Goal: Task Accomplishment & Management: Manage account settings

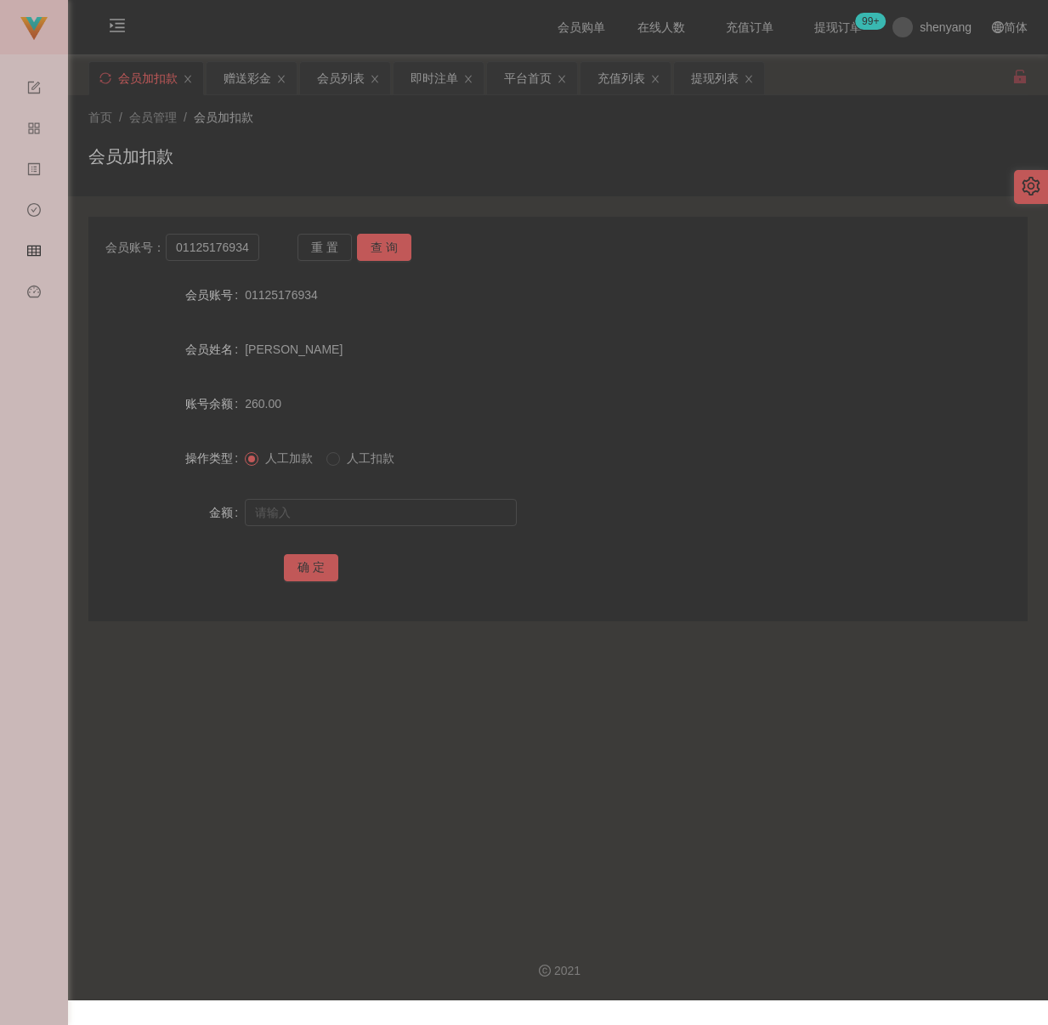
click at [344, 153] on div "会员加扣款" at bounding box center [558, 163] width 940 height 39
click at [345, 80] on div "会员列表" at bounding box center [341, 78] width 48 height 32
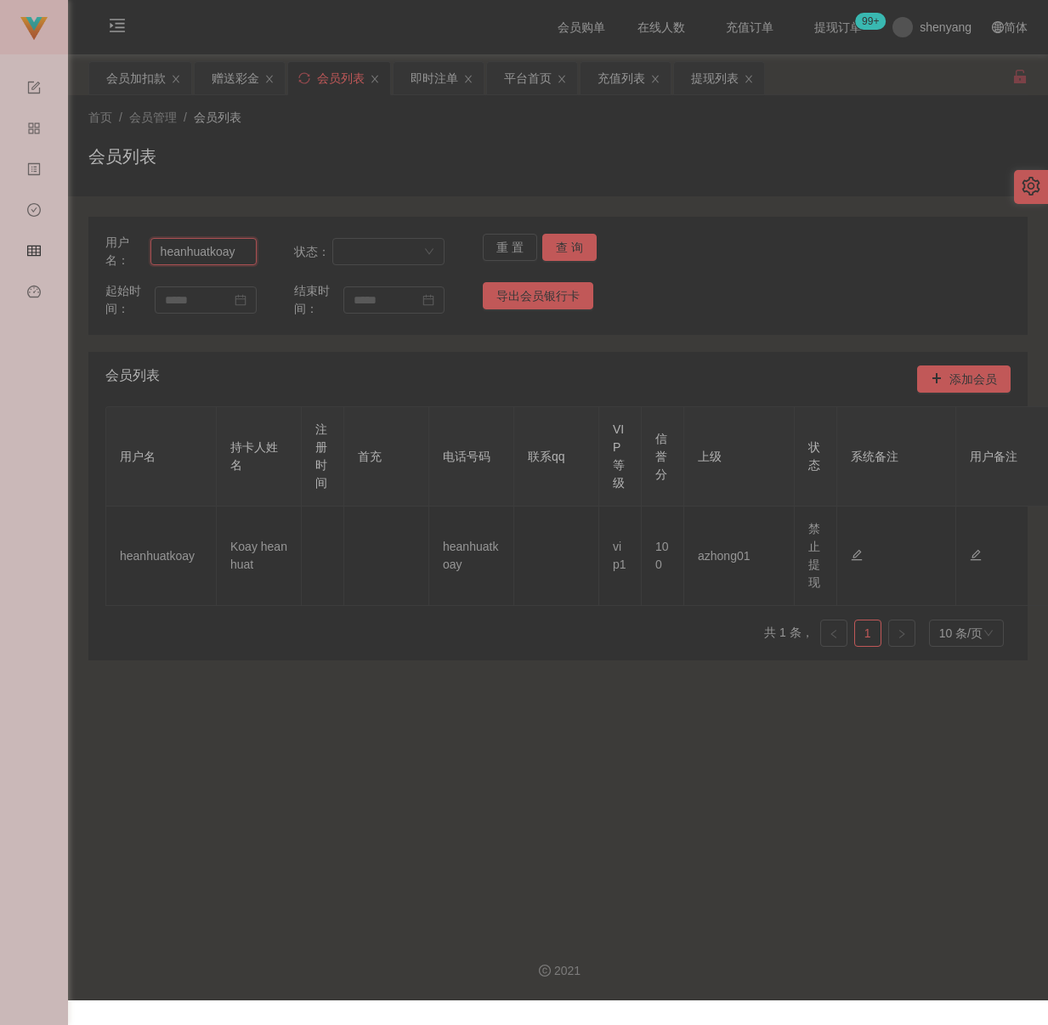
click at [243, 253] on input "heanhuatkoay" at bounding box center [204, 251] width 106 height 27
paste input "khookianfung"
type input "khookianfung"
click at [566, 241] on button "查 询" at bounding box center [569, 247] width 54 height 27
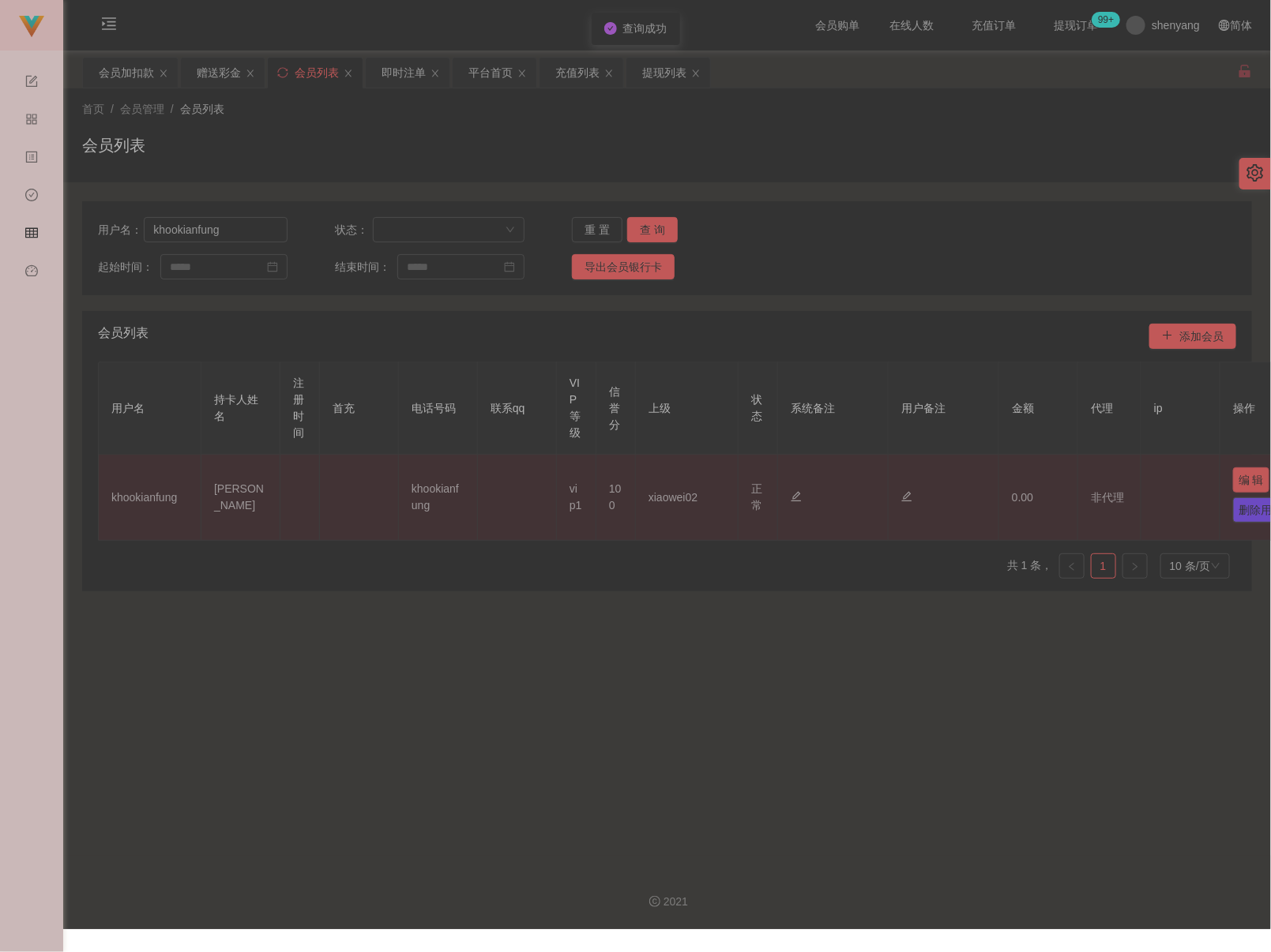
click at [974, 482] on button "编 辑" at bounding box center [1251, 479] width 36 height 25
type input "khookianfung"
type input "[PERSON_NAME]"
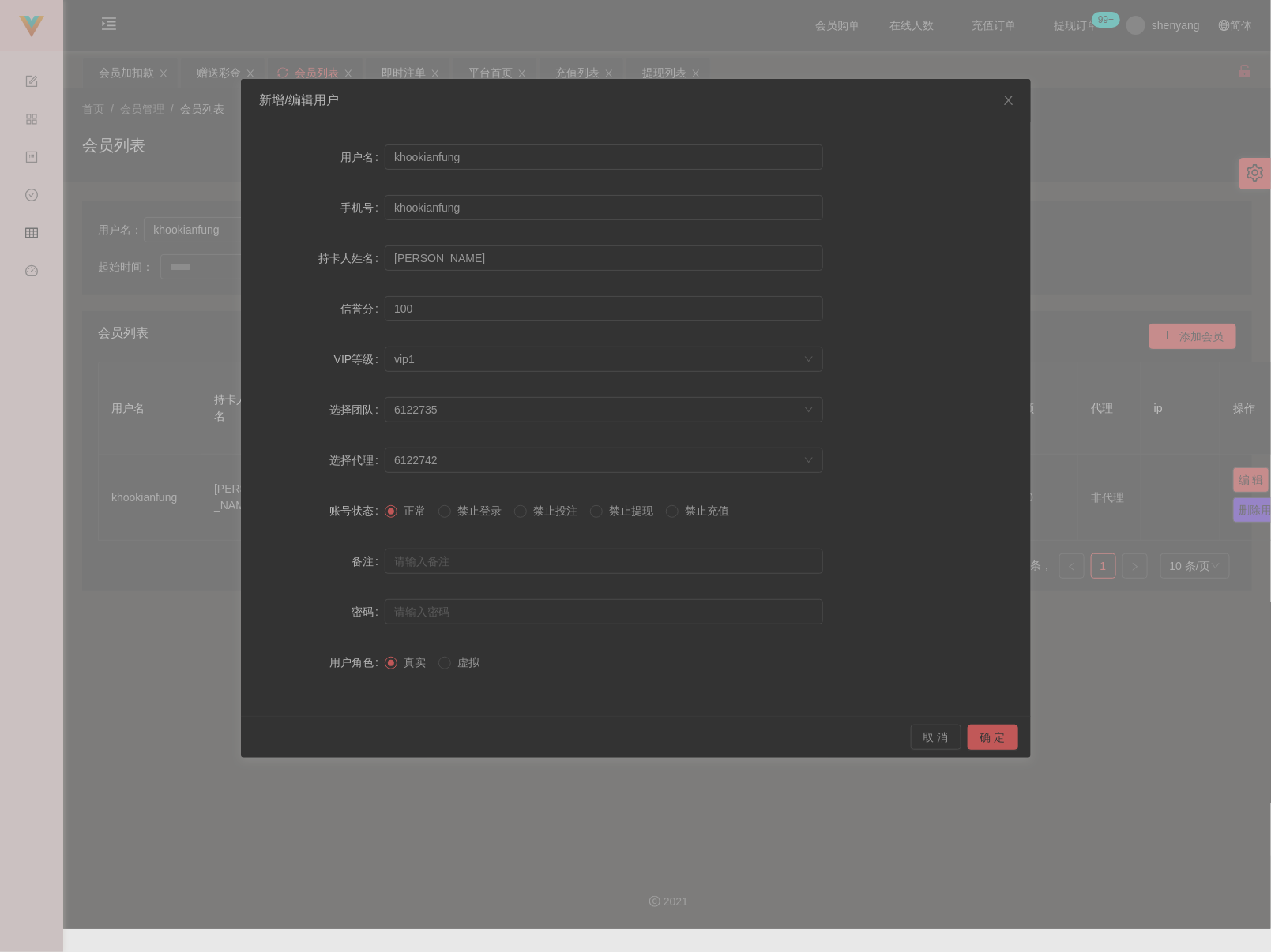
click at [536, 515] on span "禁止投注" at bounding box center [555, 511] width 57 height 13
click at [974, 740] on button "确 定" at bounding box center [993, 737] width 50 height 25
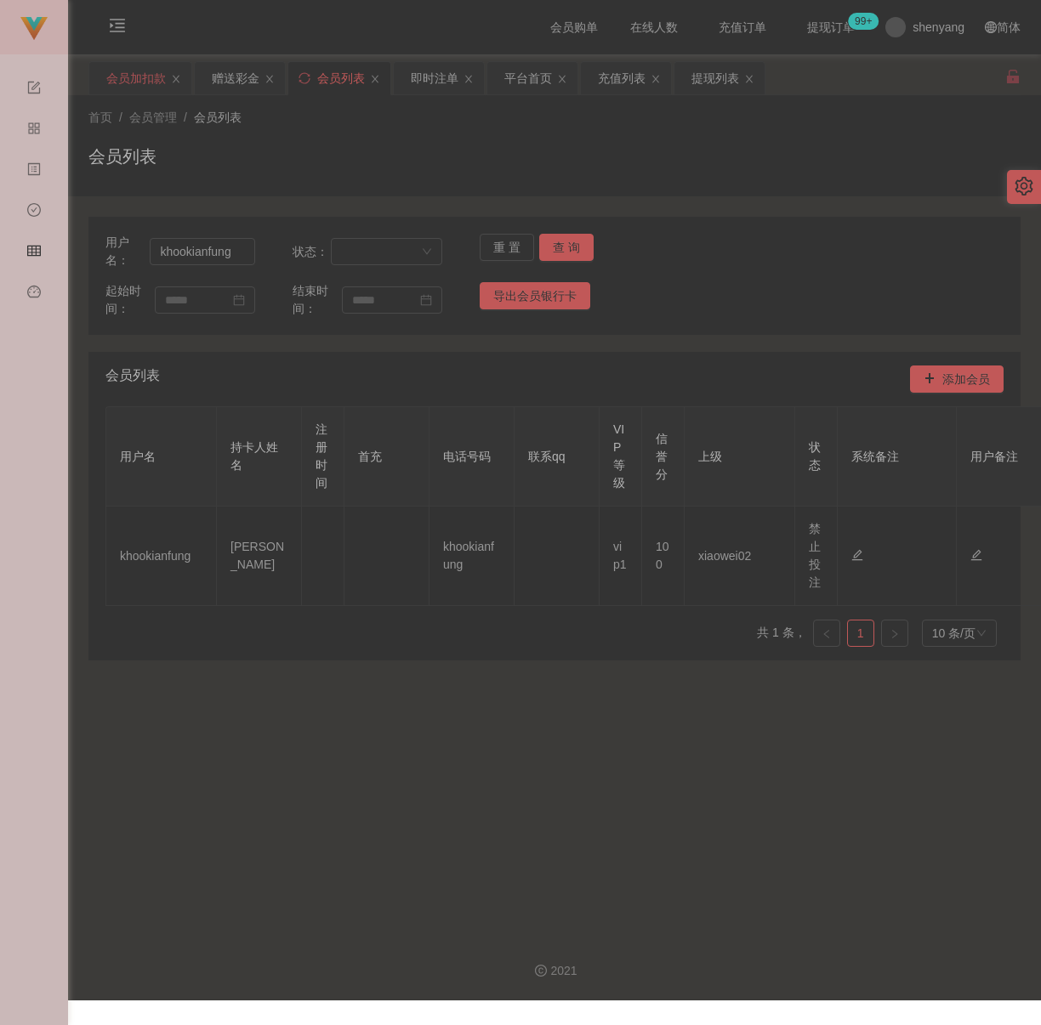
click at [125, 71] on div "会员加扣款" at bounding box center [136, 78] width 60 height 32
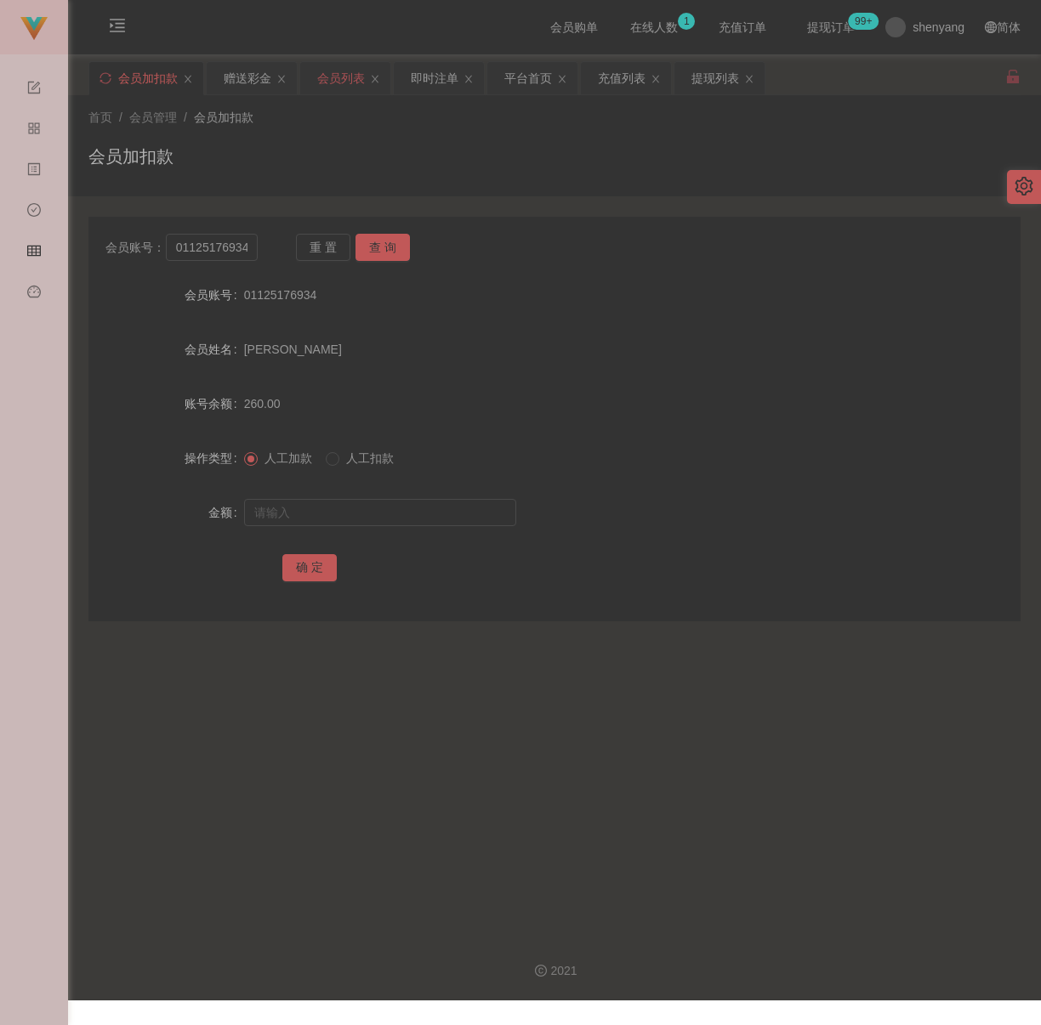
click at [350, 74] on div "会员列表" at bounding box center [341, 78] width 48 height 32
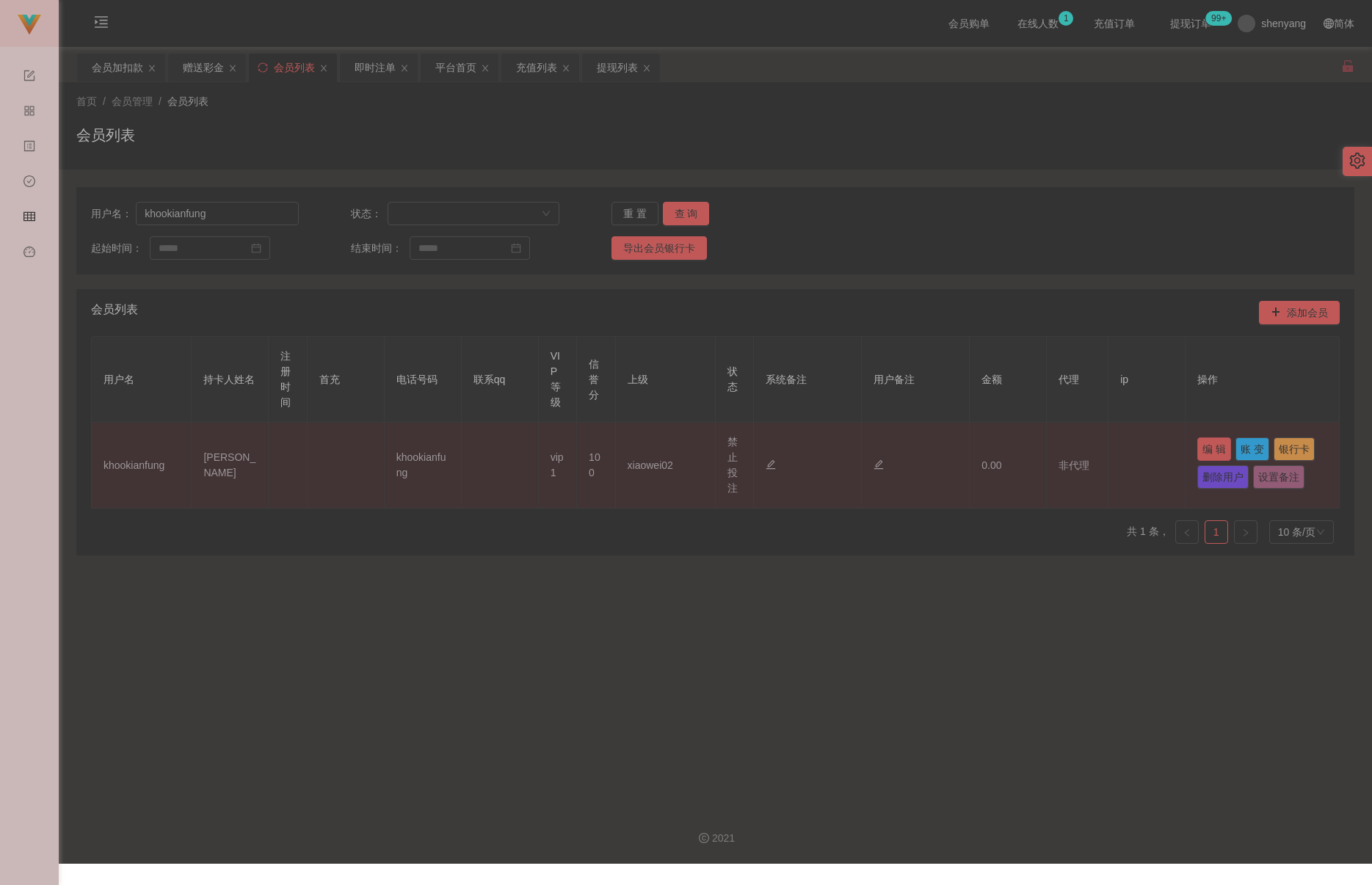
click at [905, 452] on button "编 辑" at bounding box center [1214, 449] width 34 height 23
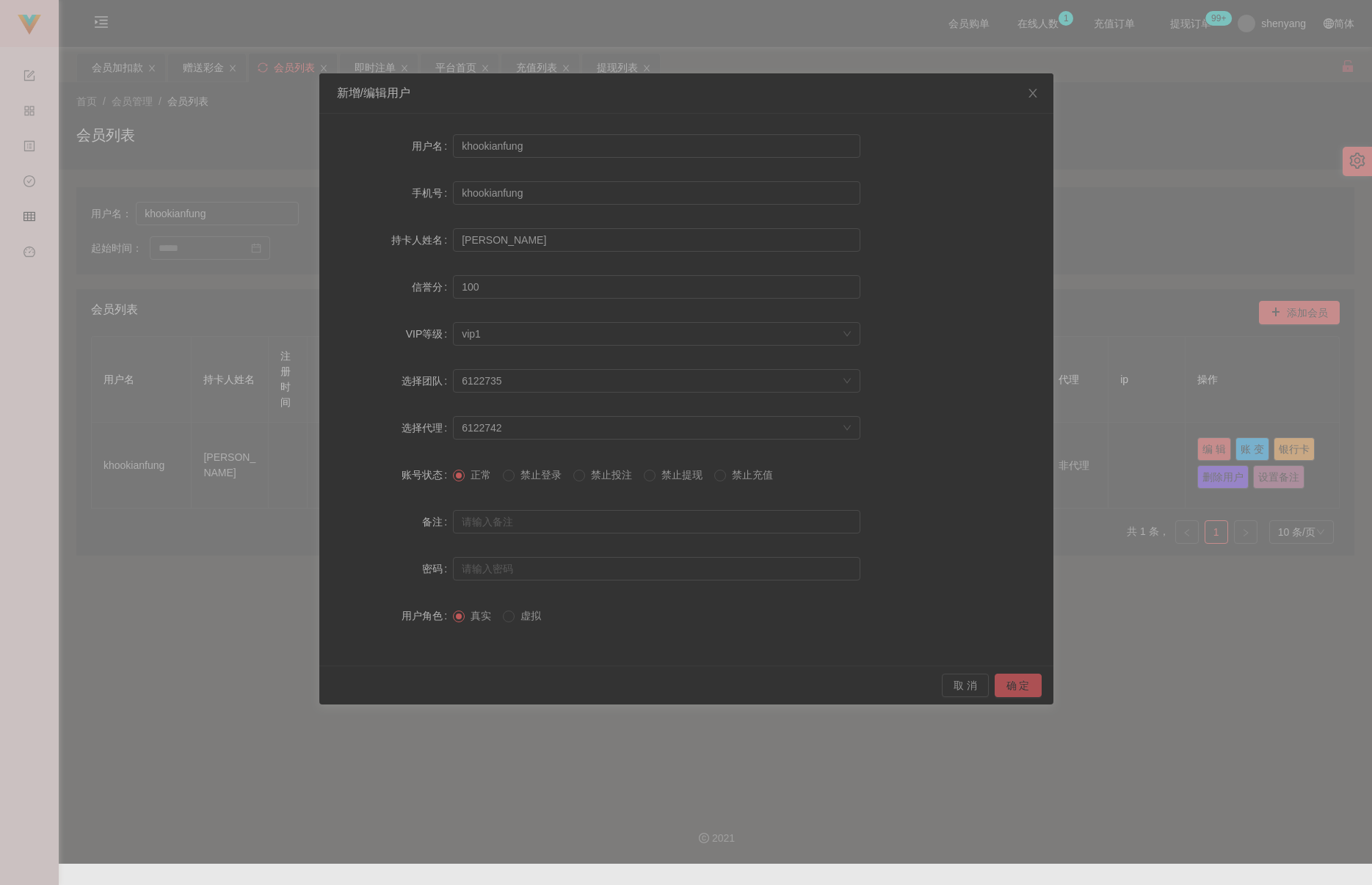
click at [905, 685] on button "确 定" at bounding box center [1018, 686] width 47 height 23
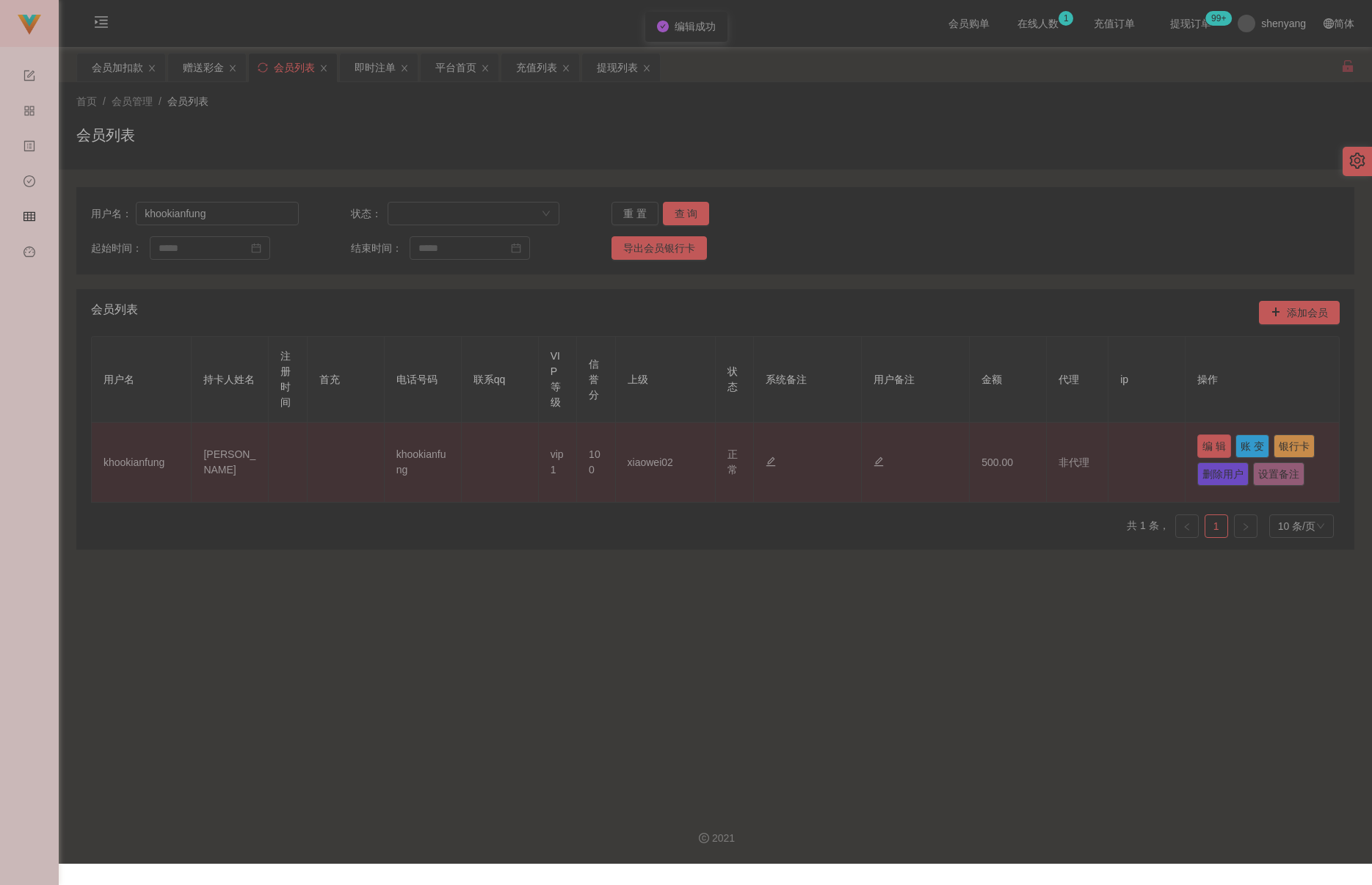
click at [905, 446] on button "编 辑" at bounding box center [1214, 446] width 34 height 23
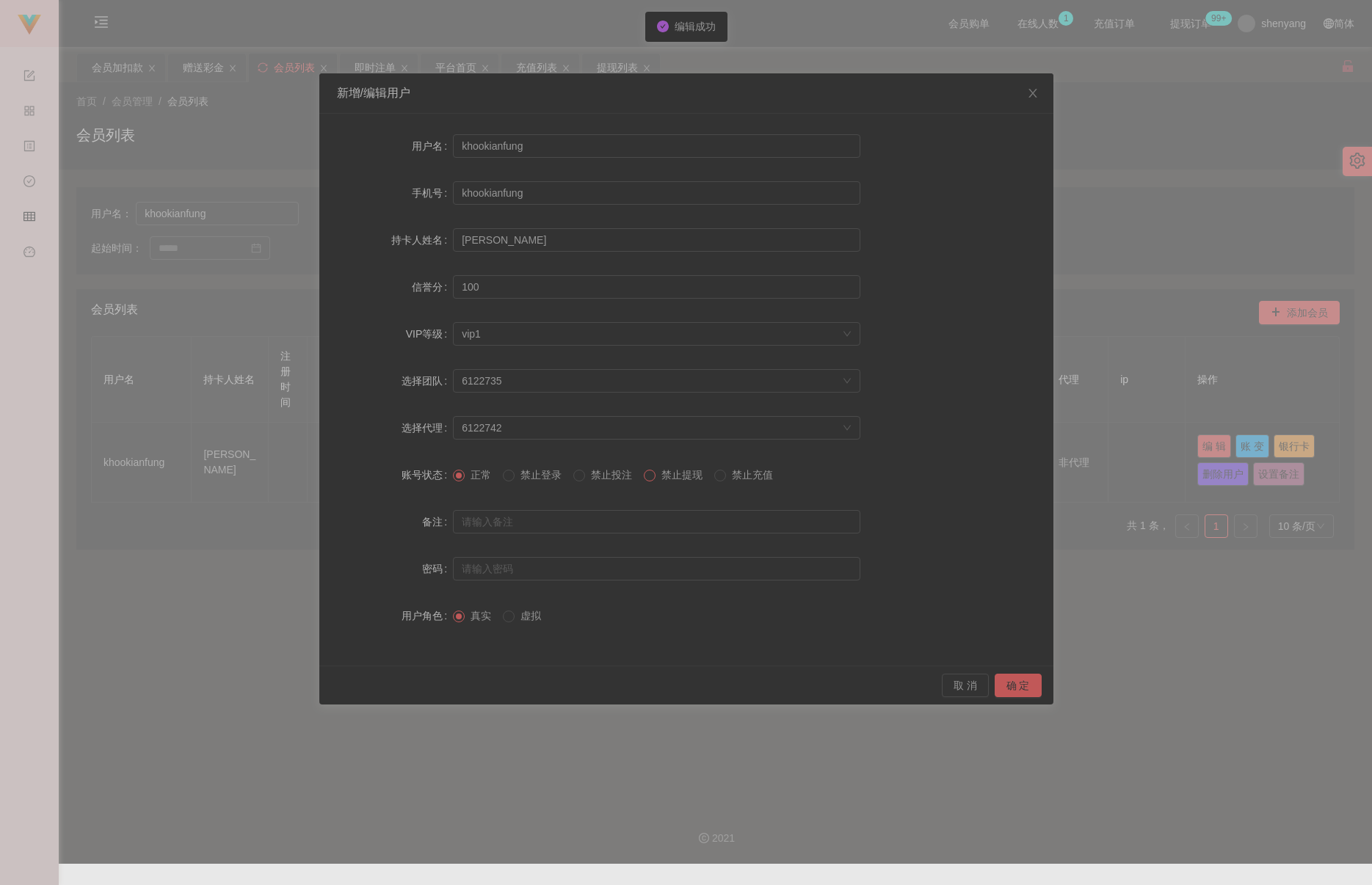
click at [655, 478] on span at bounding box center [650, 476] width 12 height 12
click at [905, 685] on button "确 定" at bounding box center [1018, 686] width 47 height 23
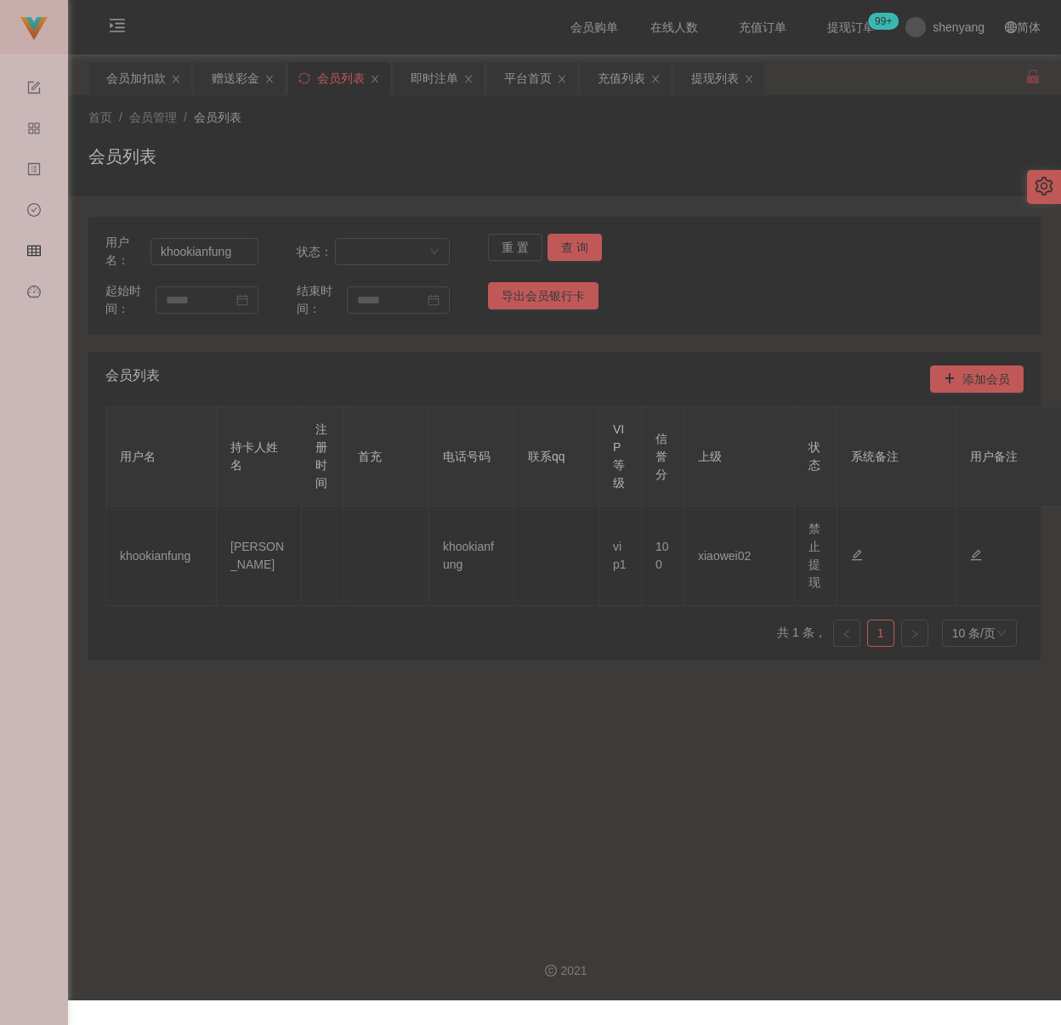
click at [623, 144] on div "会员列表" at bounding box center [564, 163] width 952 height 39
click at [121, 67] on div "会员加扣款" at bounding box center [136, 78] width 60 height 32
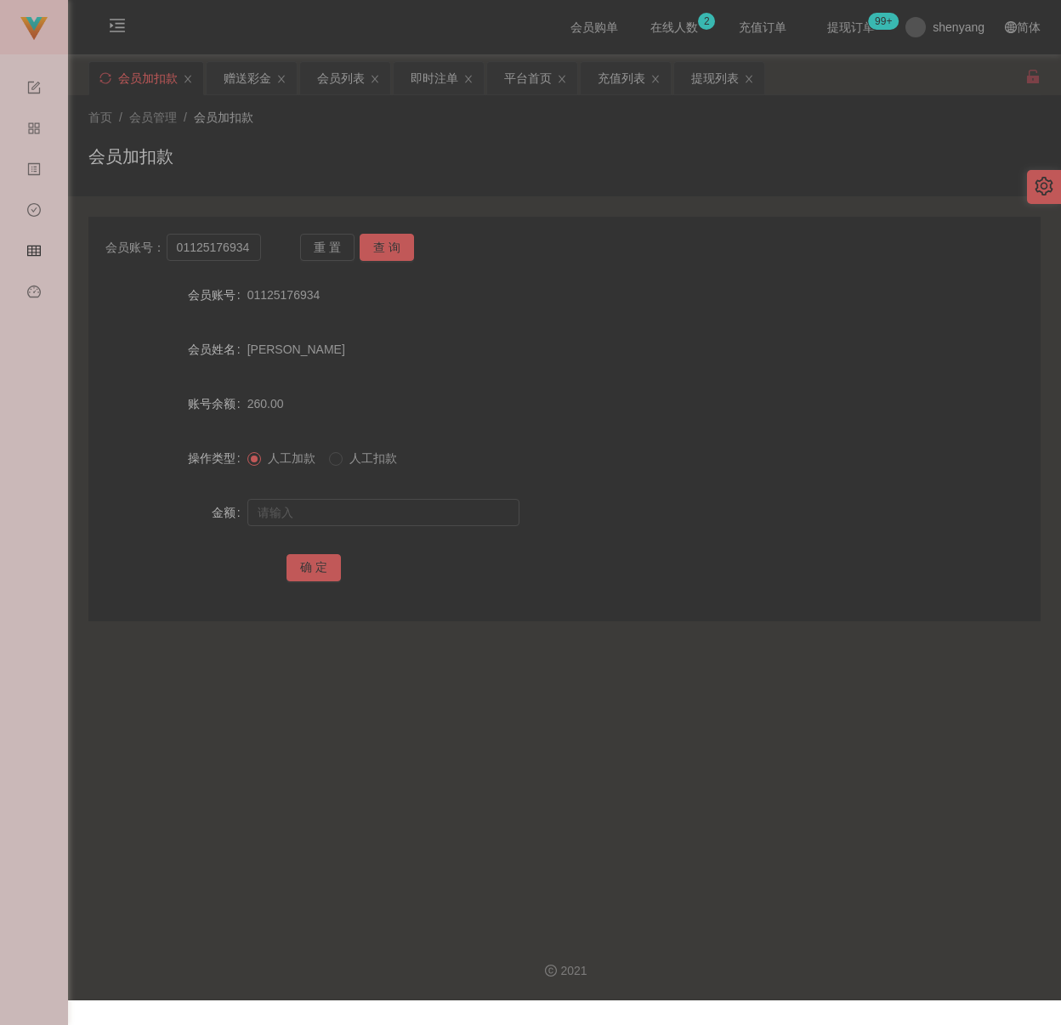
drag, startPoint x: 432, startPoint y: 174, endPoint x: 424, endPoint y: 169, distance: 9.2
click at [432, 172] on div "会员加扣款" at bounding box center [564, 163] width 952 height 39
click at [348, 74] on div "会员列表" at bounding box center [341, 78] width 48 height 32
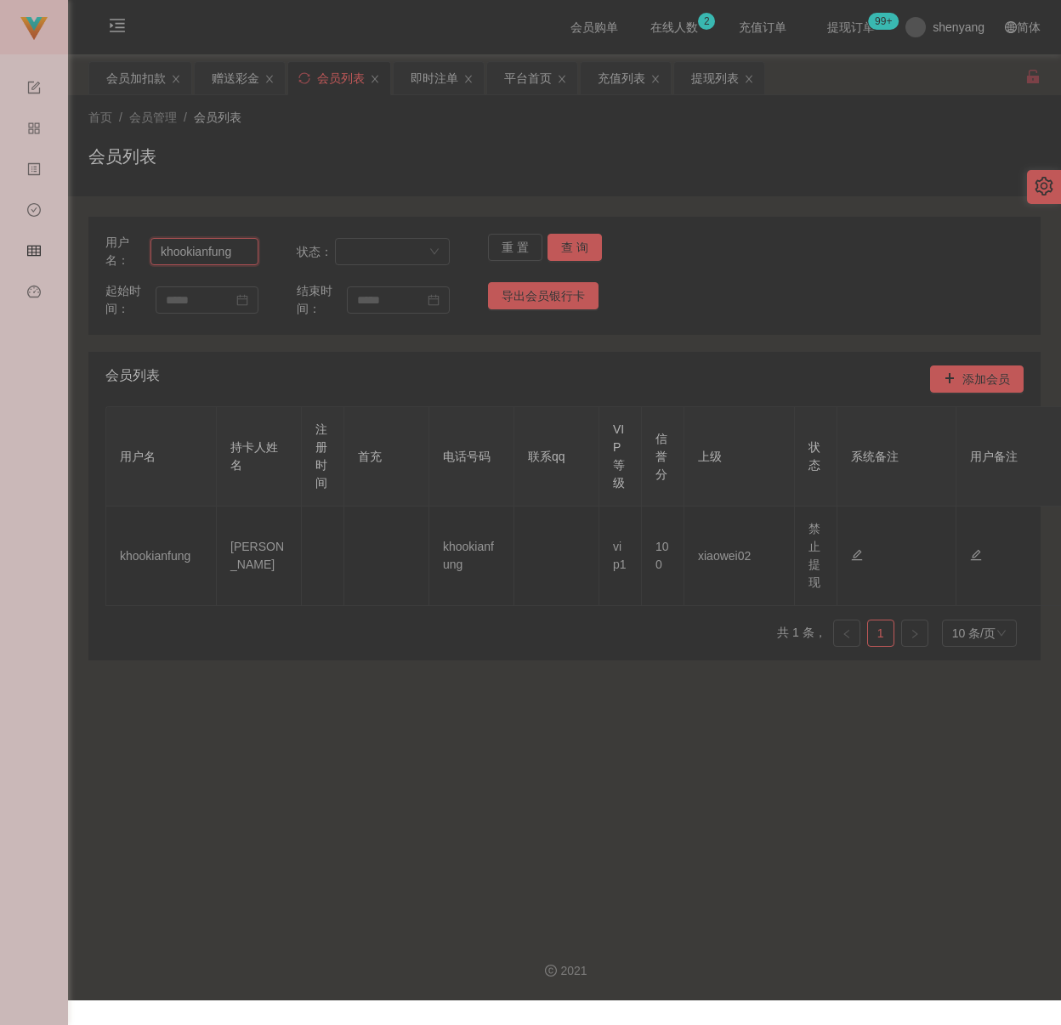
click at [235, 248] on input "khookianfung" at bounding box center [205, 251] width 108 height 27
paste input "mikebaw848"
type input "mikebaw848"
click at [564, 242] on button "查 询" at bounding box center [575, 247] width 54 height 27
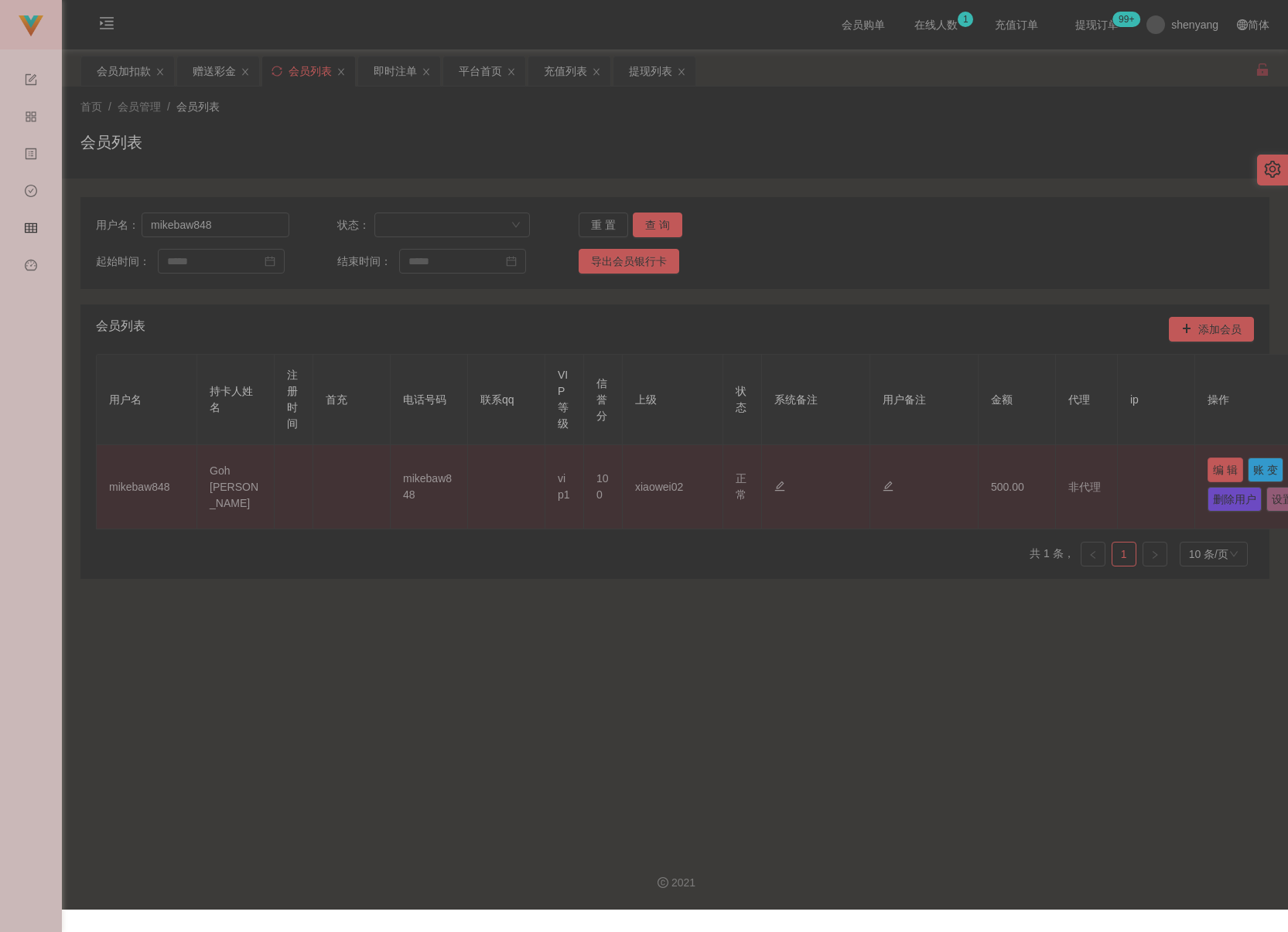
click at [953, 464] on button "编 辑" at bounding box center [1224, 469] width 35 height 25
type input "mikebaw848"
type input "Goh [PERSON_NAME]"
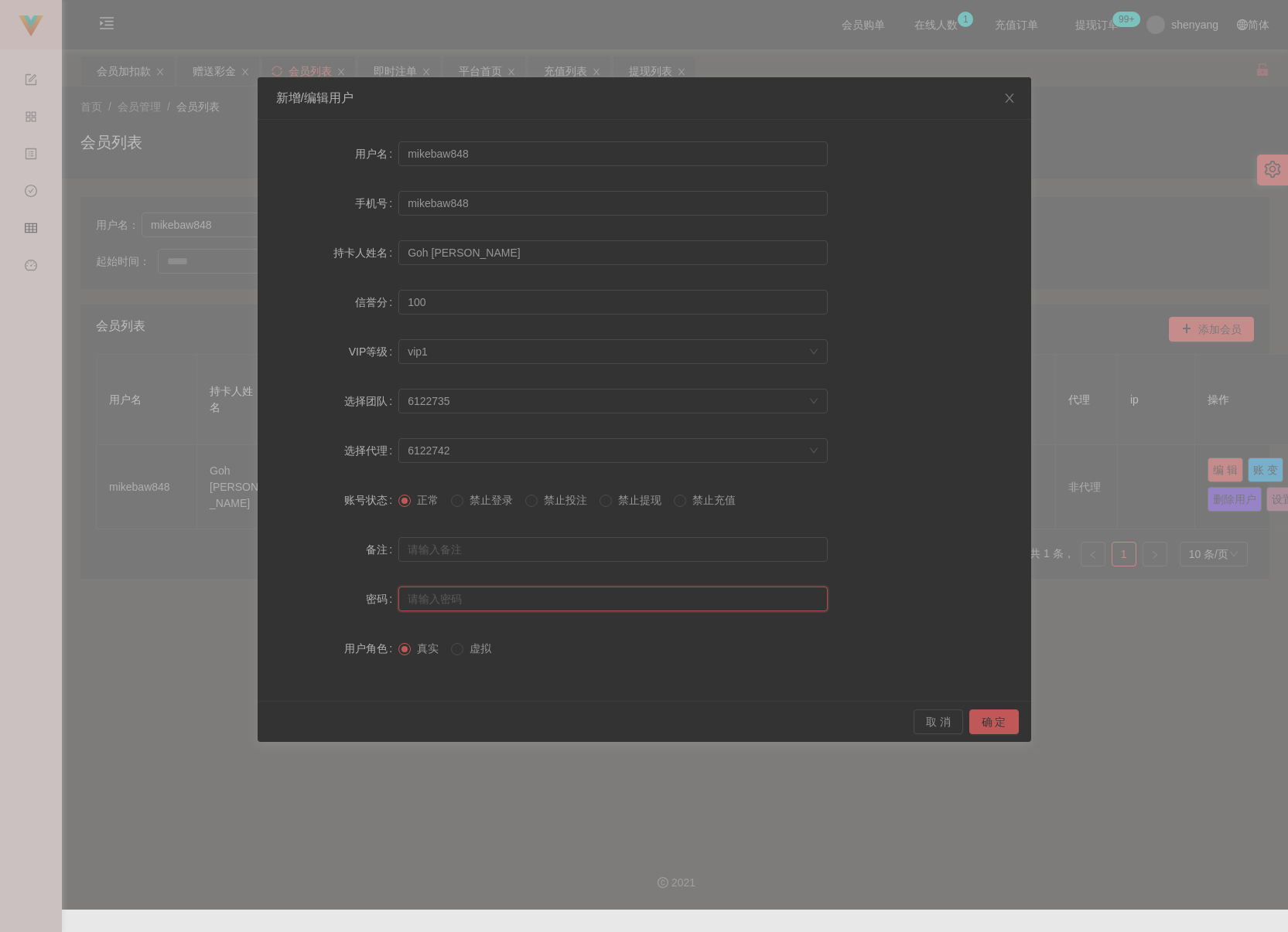
click at [567, 601] on input "text" at bounding box center [613, 598] width 429 height 25
type input "aaa123"
click at [953, 727] on button "确 定" at bounding box center [993, 722] width 49 height 25
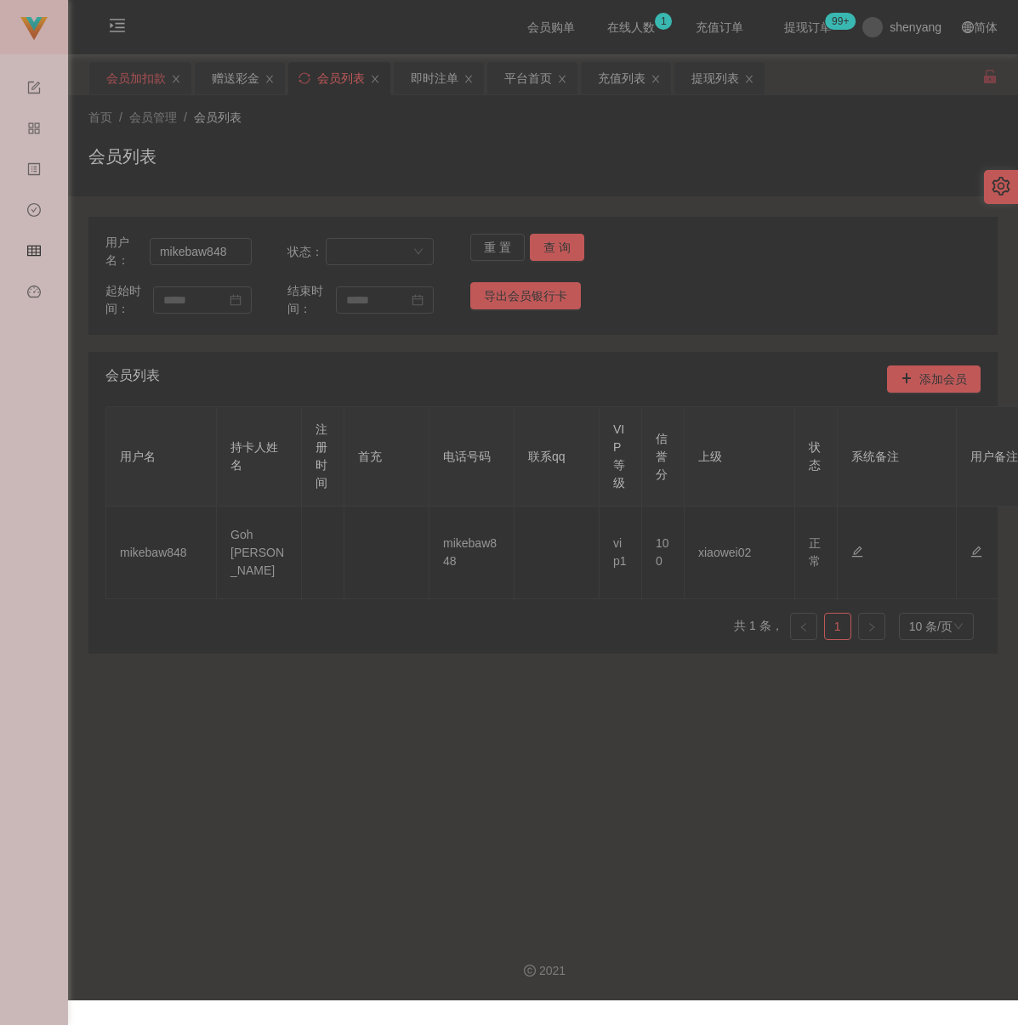
click at [144, 84] on div "会员加扣款" at bounding box center [136, 78] width 60 height 32
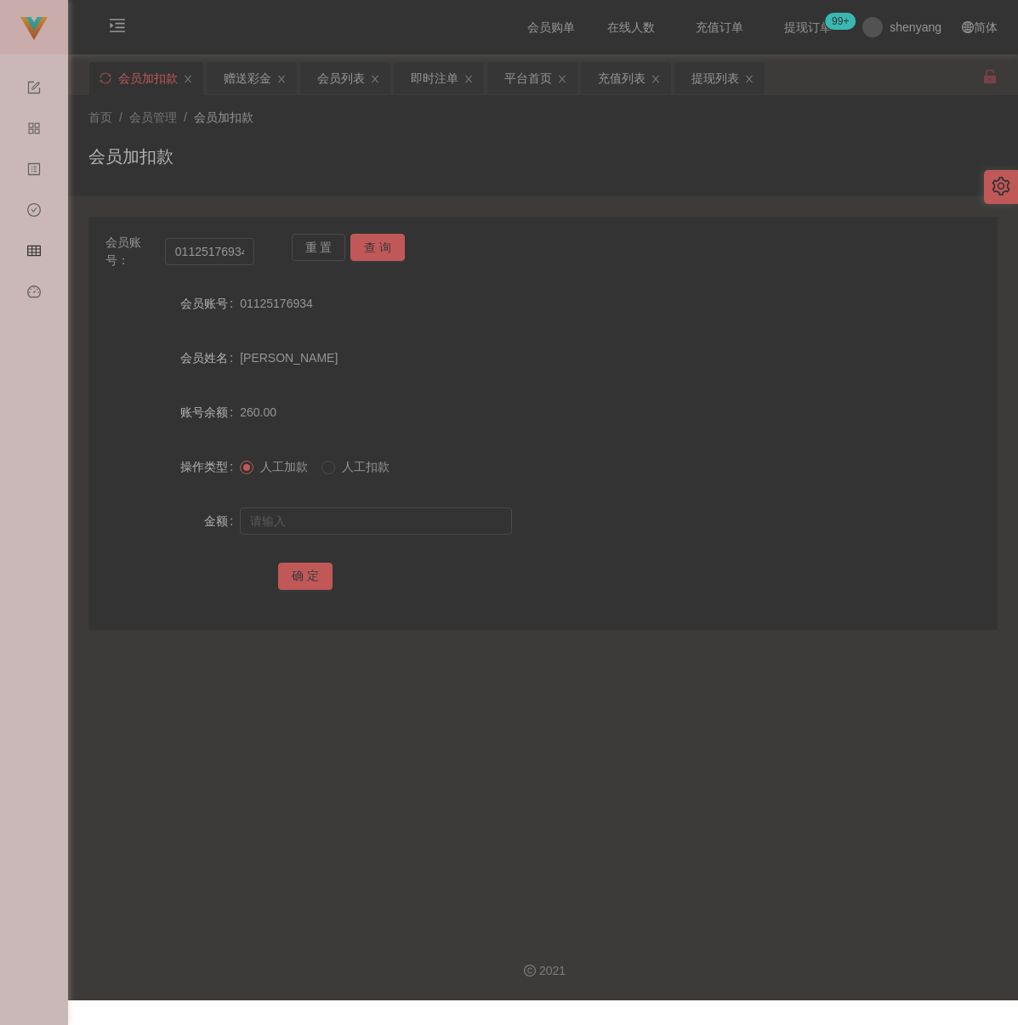
drag, startPoint x: 514, startPoint y: 171, endPoint x: 501, endPoint y: 164, distance: 14.5
click at [514, 166] on div "会员加扣款" at bounding box center [542, 163] width 909 height 39
click at [348, 102] on div "首页 / 会员管理 / 会员加扣款 / 会员加扣款" at bounding box center [543, 145] width 950 height 101
click at [348, 90] on div "会员列表" at bounding box center [341, 78] width 48 height 32
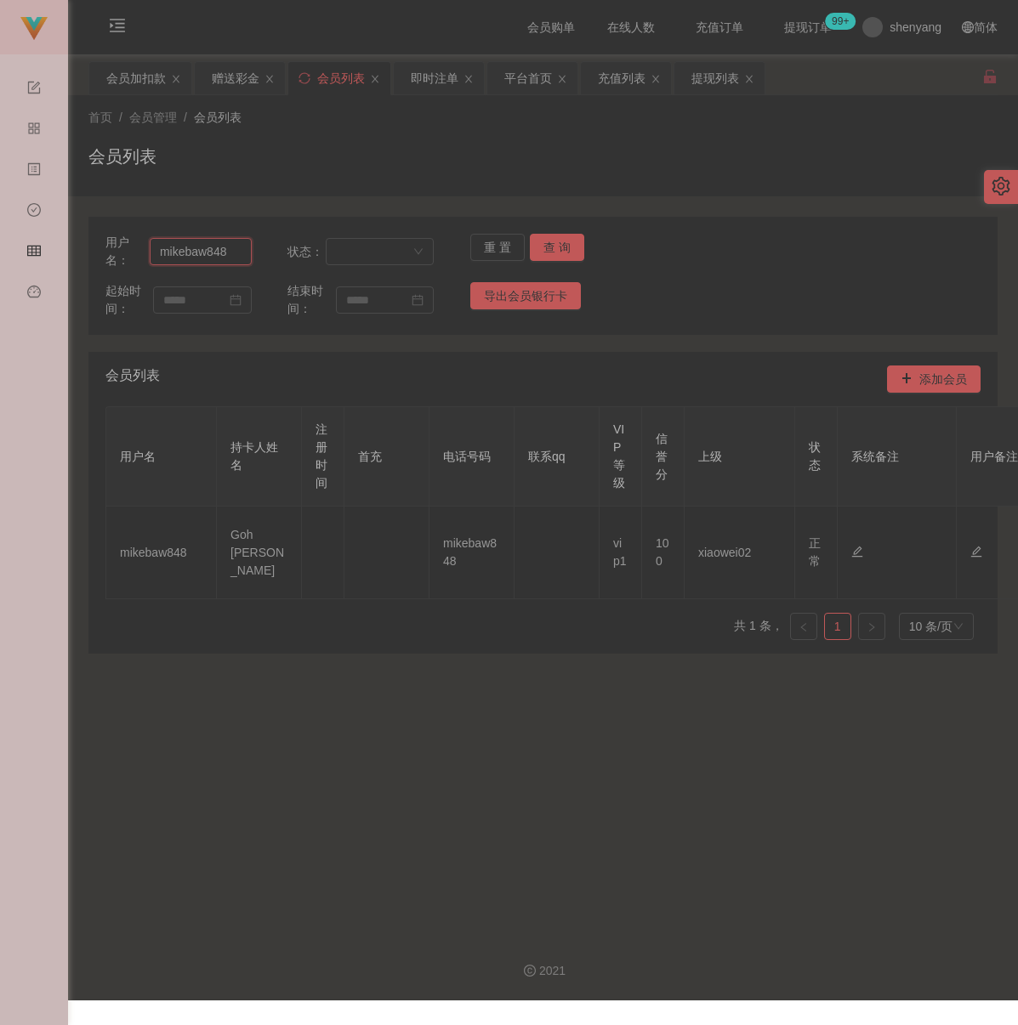
click at [237, 258] on input "mikebaw848" at bounding box center [201, 251] width 102 height 27
paste input "YT6122742"
type input "YT6122742"
click at [628, 84] on div "充值列表" at bounding box center [622, 78] width 48 height 32
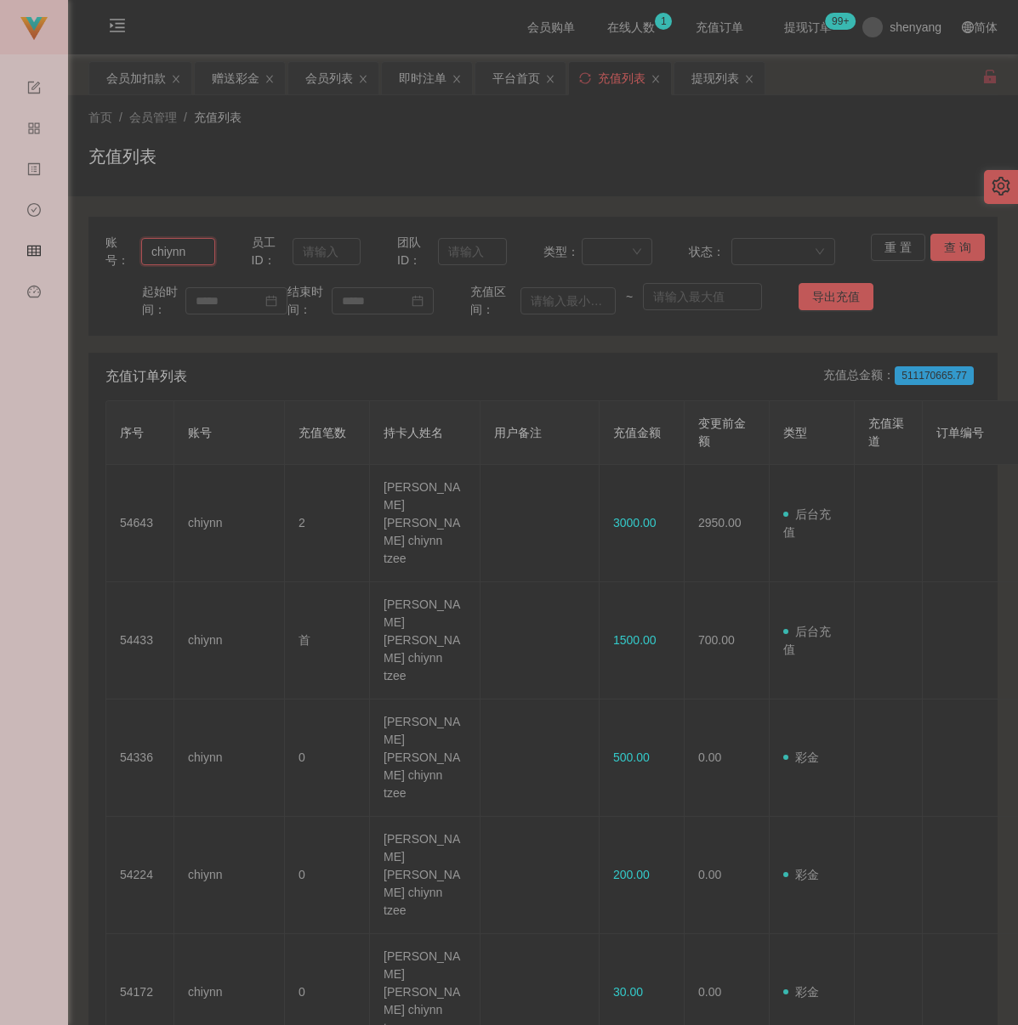
click at [202, 250] on input "chiynn" at bounding box center [178, 251] width 74 height 27
paste input "YT6122742"
type input "YT6122742"
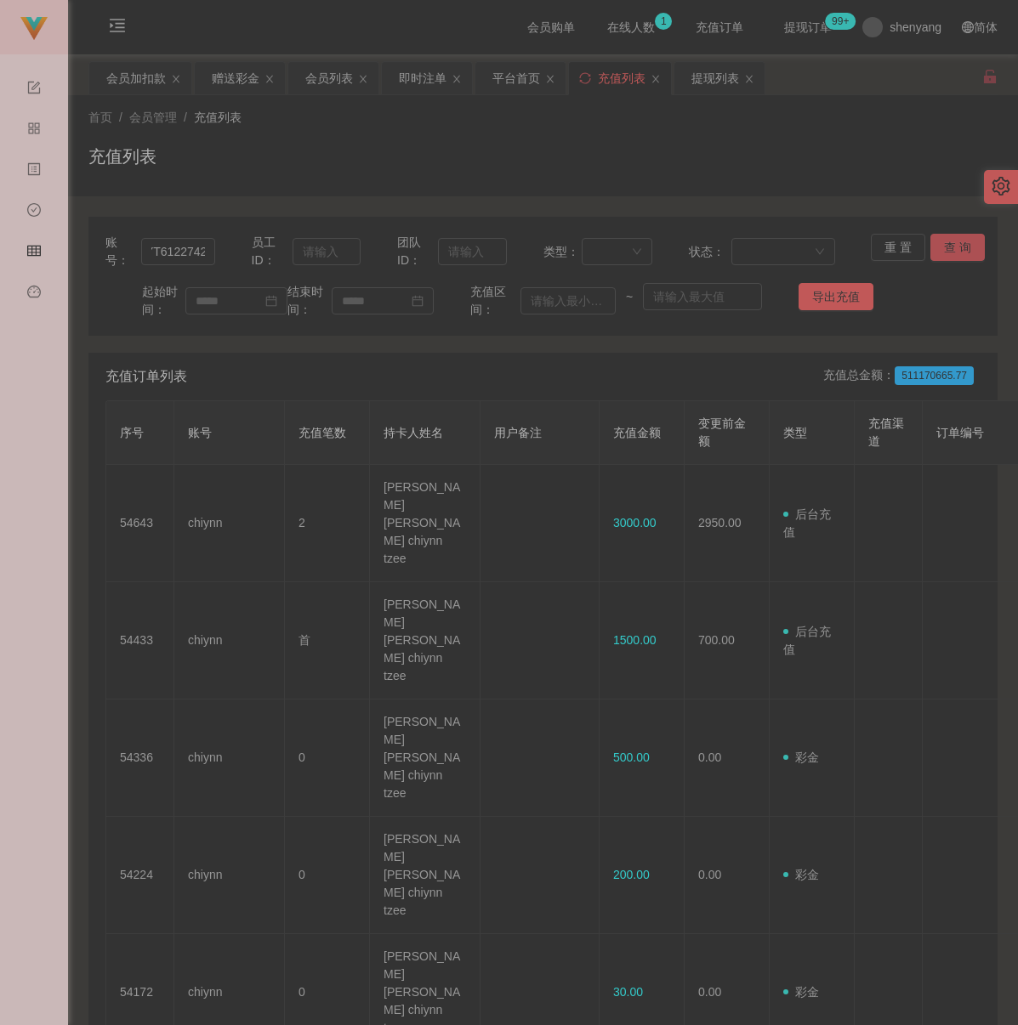
click at [947, 247] on button "查 询" at bounding box center [957, 247] width 54 height 27
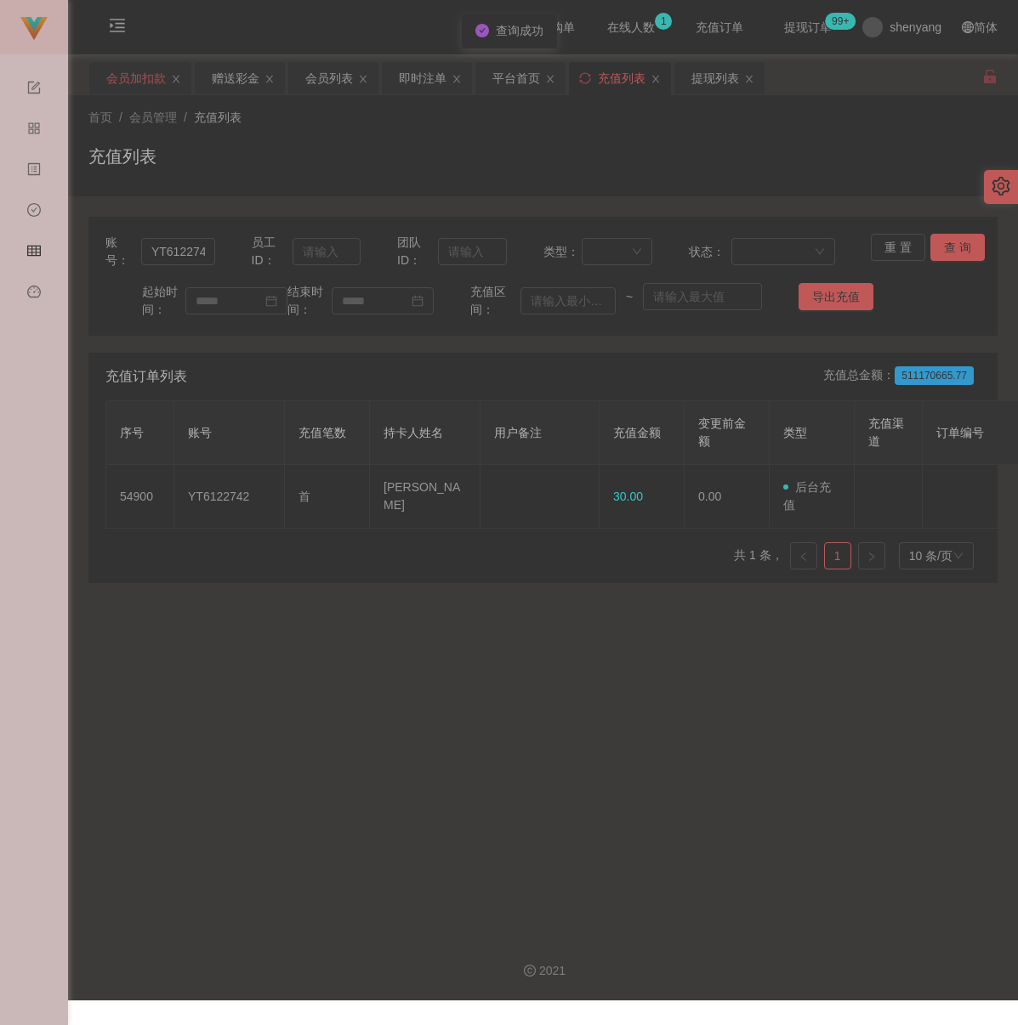
click at [144, 77] on div "会员加扣款" at bounding box center [136, 78] width 60 height 32
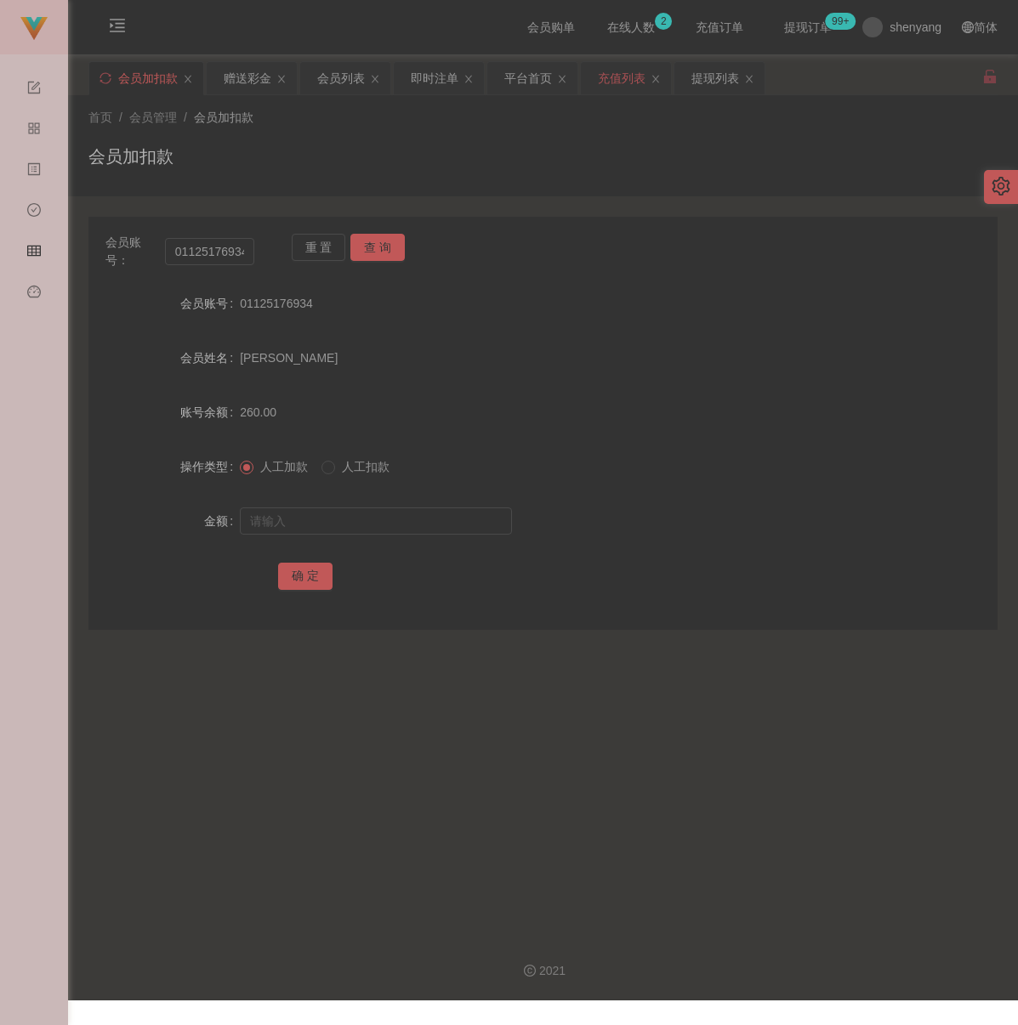
click at [628, 64] on div "充值列表" at bounding box center [622, 78] width 48 height 32
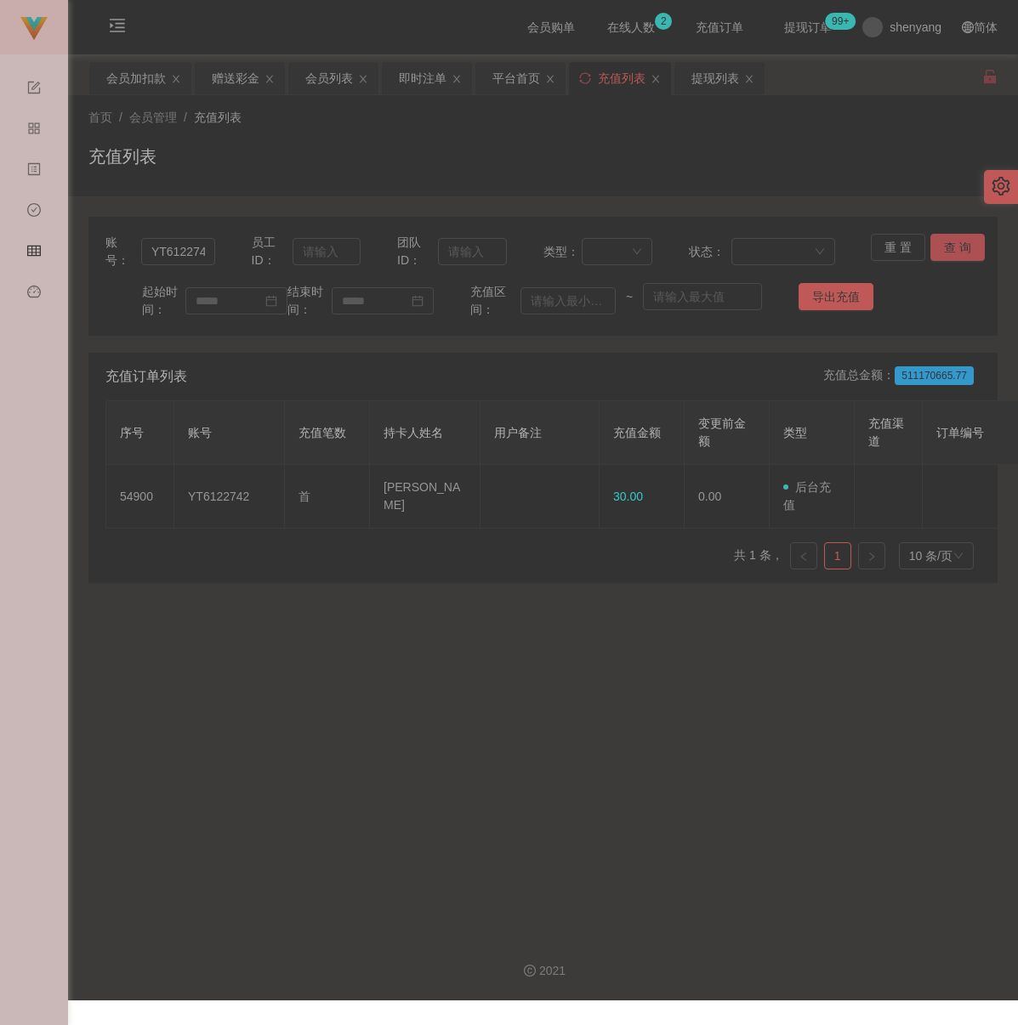
click at [949, 246] on button "查 询" at bounding box center [957, 247] width 54 height 27
click at [139, 64] on div "会员加扣款" at bounding box center [136, 78] width 60 height 32
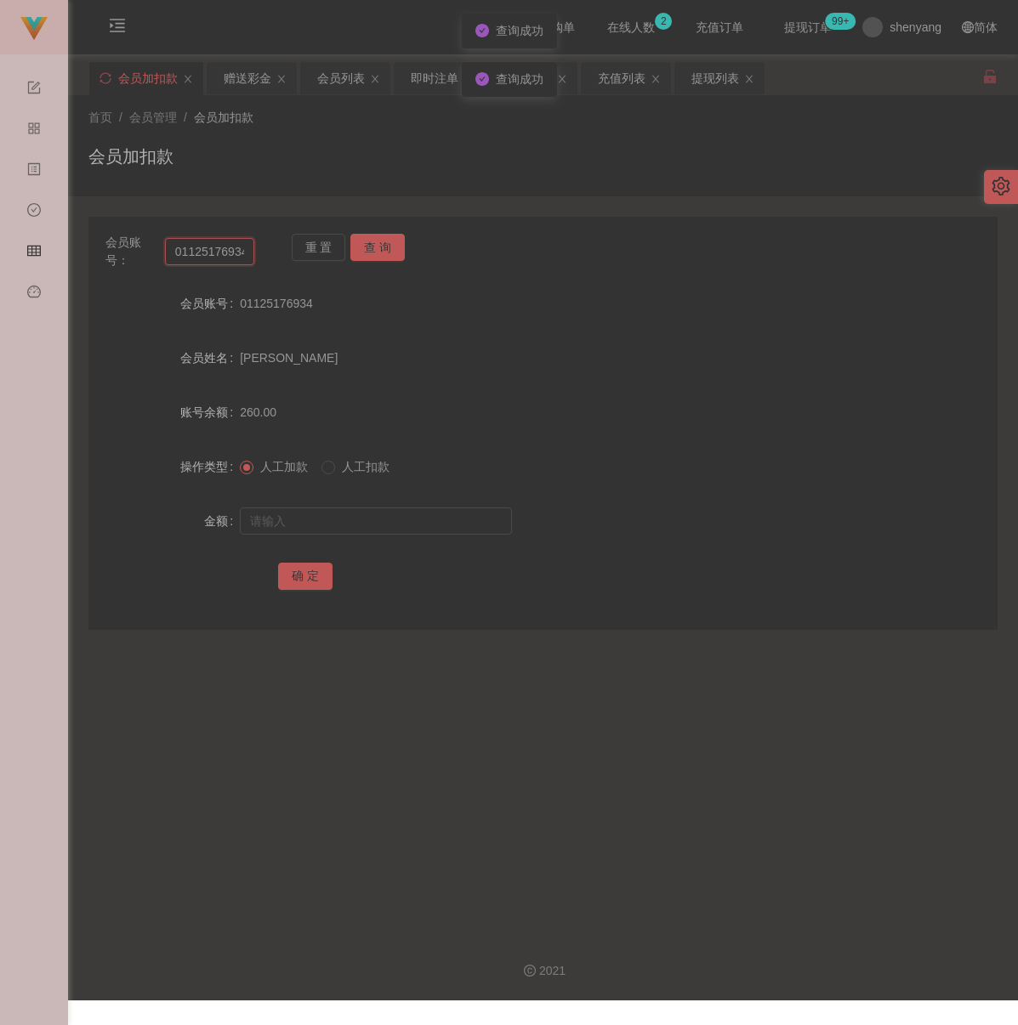
click at [248, 258] on input "01125176934" at bounding box center [209, 251] width 89 height 27
paste input "YT6122742"
type input "YT6122742"
click at [406, 251] on div "重 置 查 询" at bounding box center [366, 252] width 149 height 36
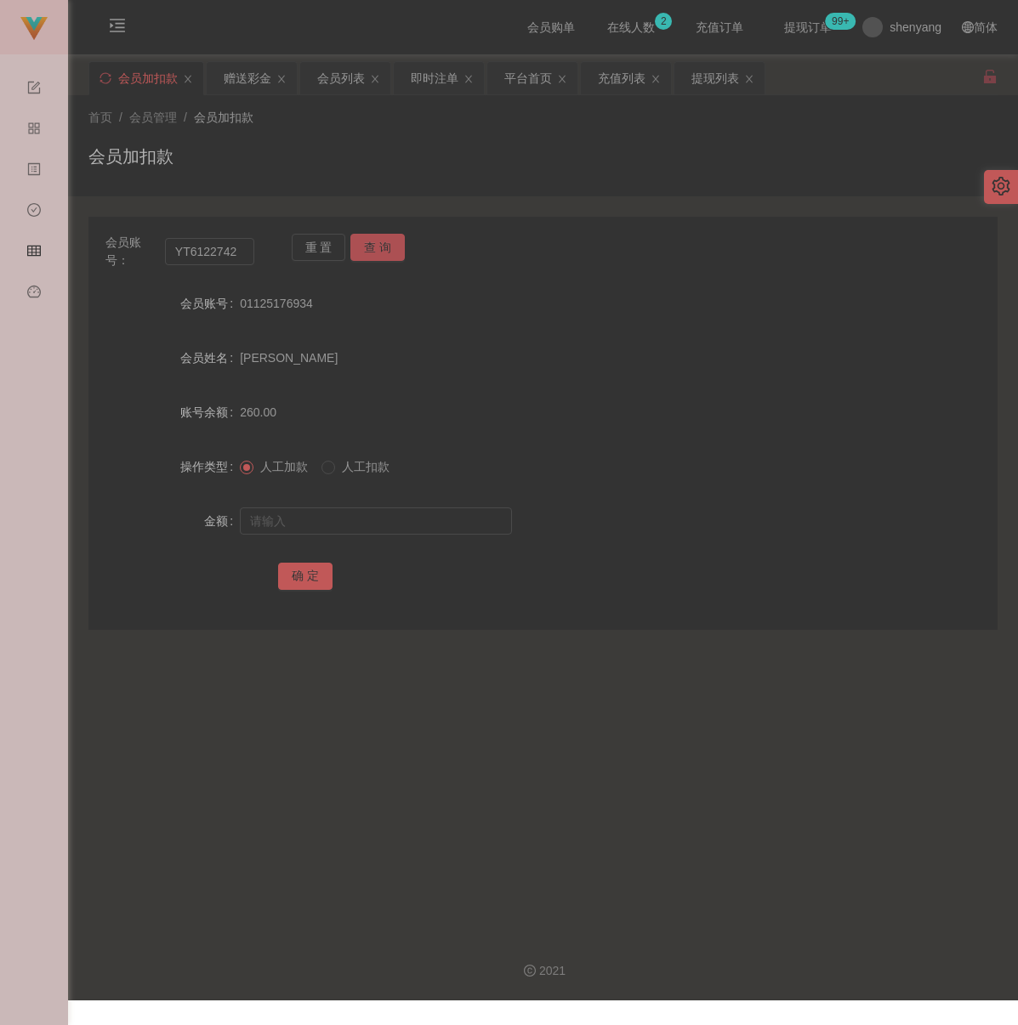
click at [390, 245] on button "查 询" at bounding box center [377, 247] width 54 height 27
click at [357, 519] on input "text" at bounding box center [376, 521] width 272 height 27
type input "100"
click at [307, 579] on button "确 定" at bounding box center [305, 576] width 54 height 27
click at [621, 79] on div "充值列表" at bounding box center [622, 78] width 48 height 32
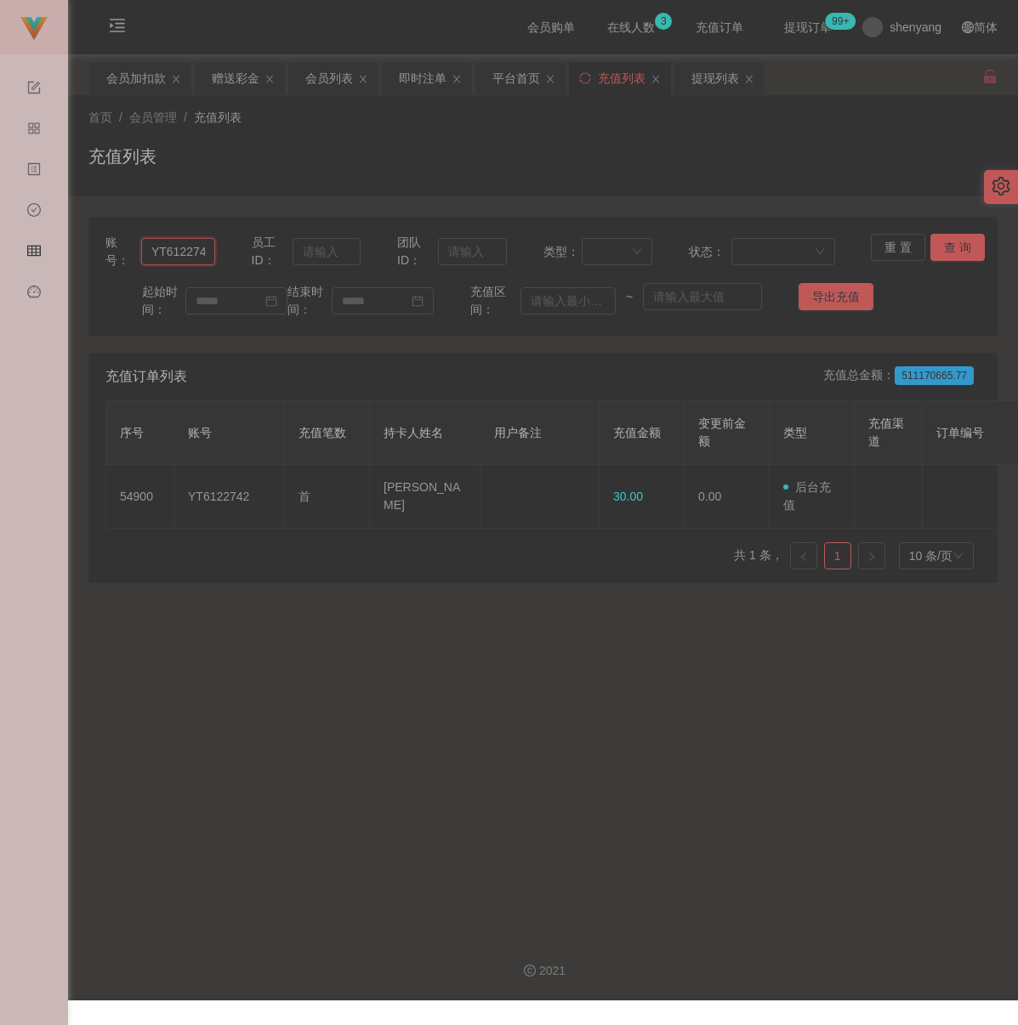
click at [202, 253] on input "YT6122742" at bounding box center [178, 251] width 74 height 27
paste input "980611"
type input "980611"
click at [937, 235] on button "查 询" at bounding box center [957, 247] width 54 height 27
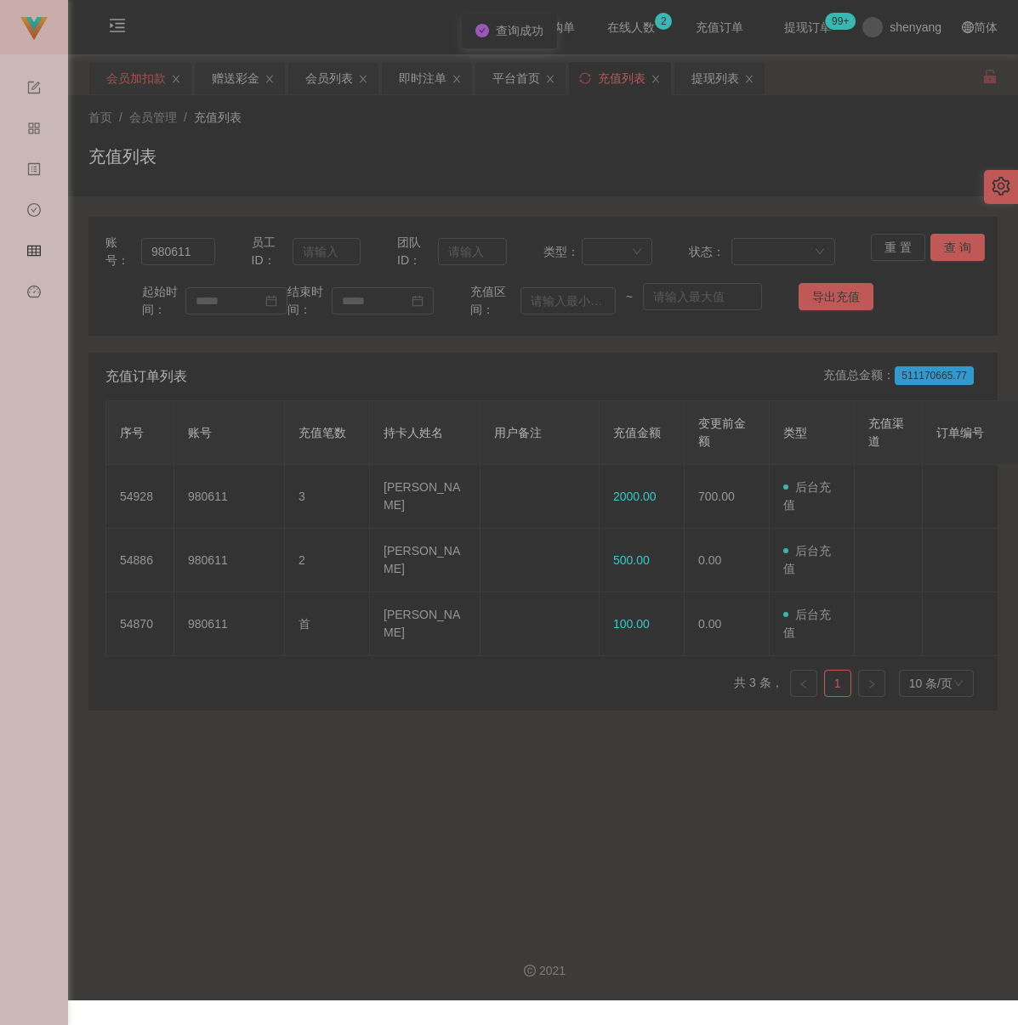
click at [151, 77] on div "会员加扣款" at bounding box center [136, 78] width 60 height 32
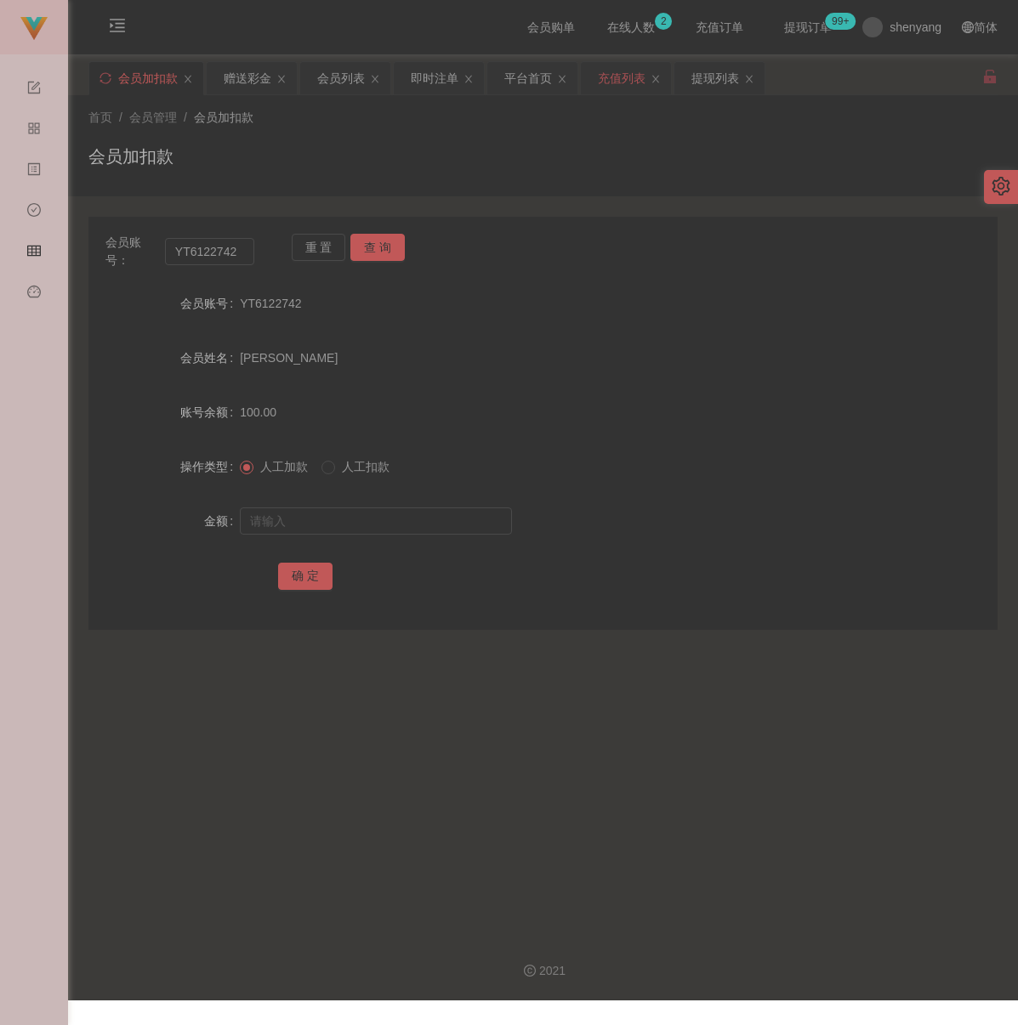
click at [616, 75] on div "充值列表" at bounding box center [622, 78] width 48 height 32
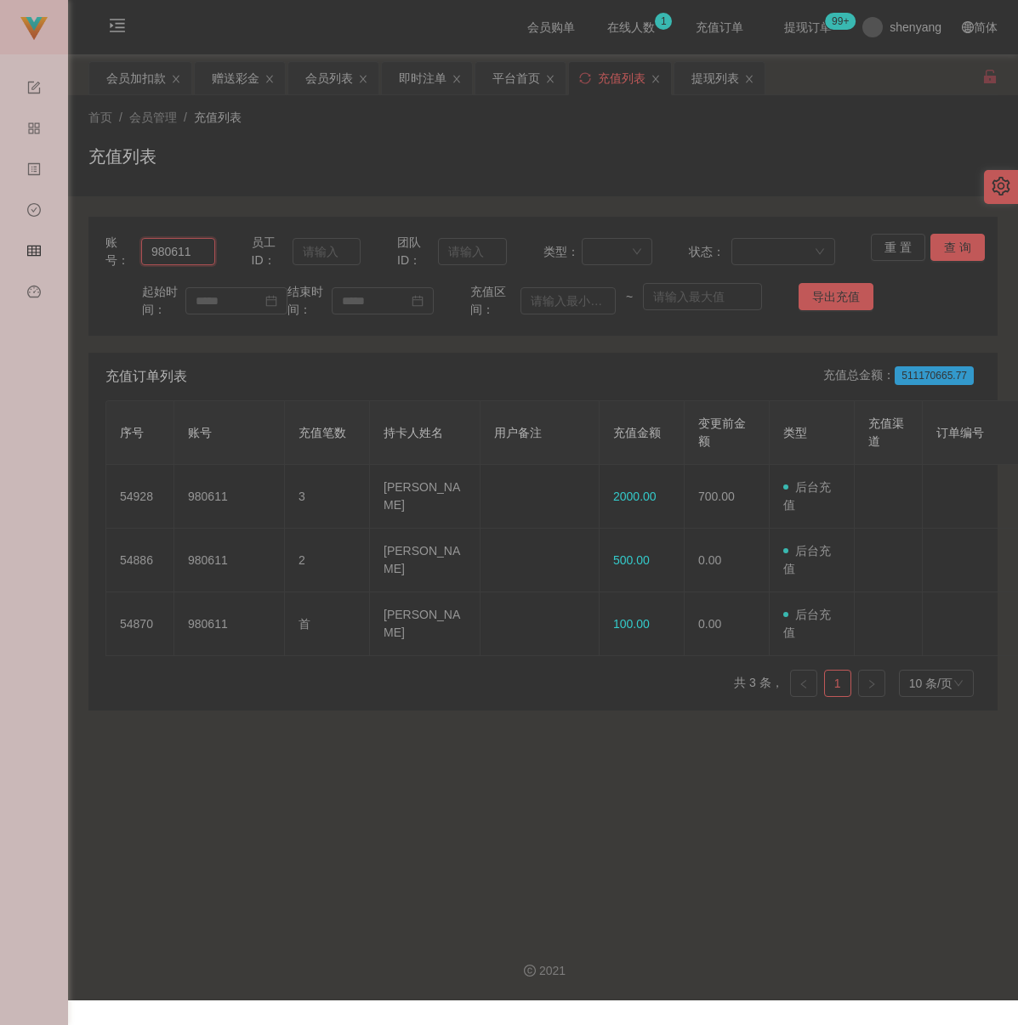
click at [196, 256] on input "980611" at bounding box center [178, 251] width 74 height 27
paste input "782"
type input "9782"
click at [964, 237] on button "查 询" at bounding box center [957, 247] width 54 height 27
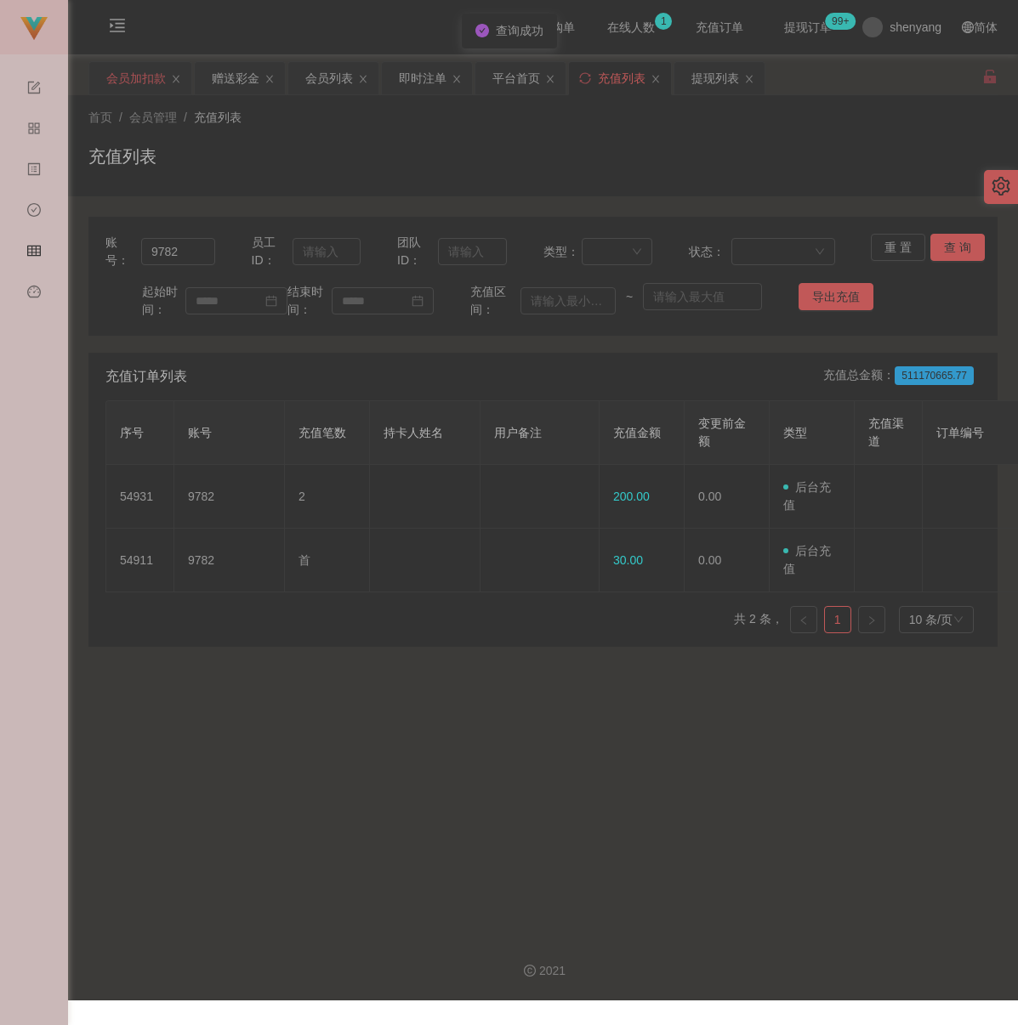
click at [136, 82] on div "会员加扣款" at bounding box center [136, 78] width 60 height 32
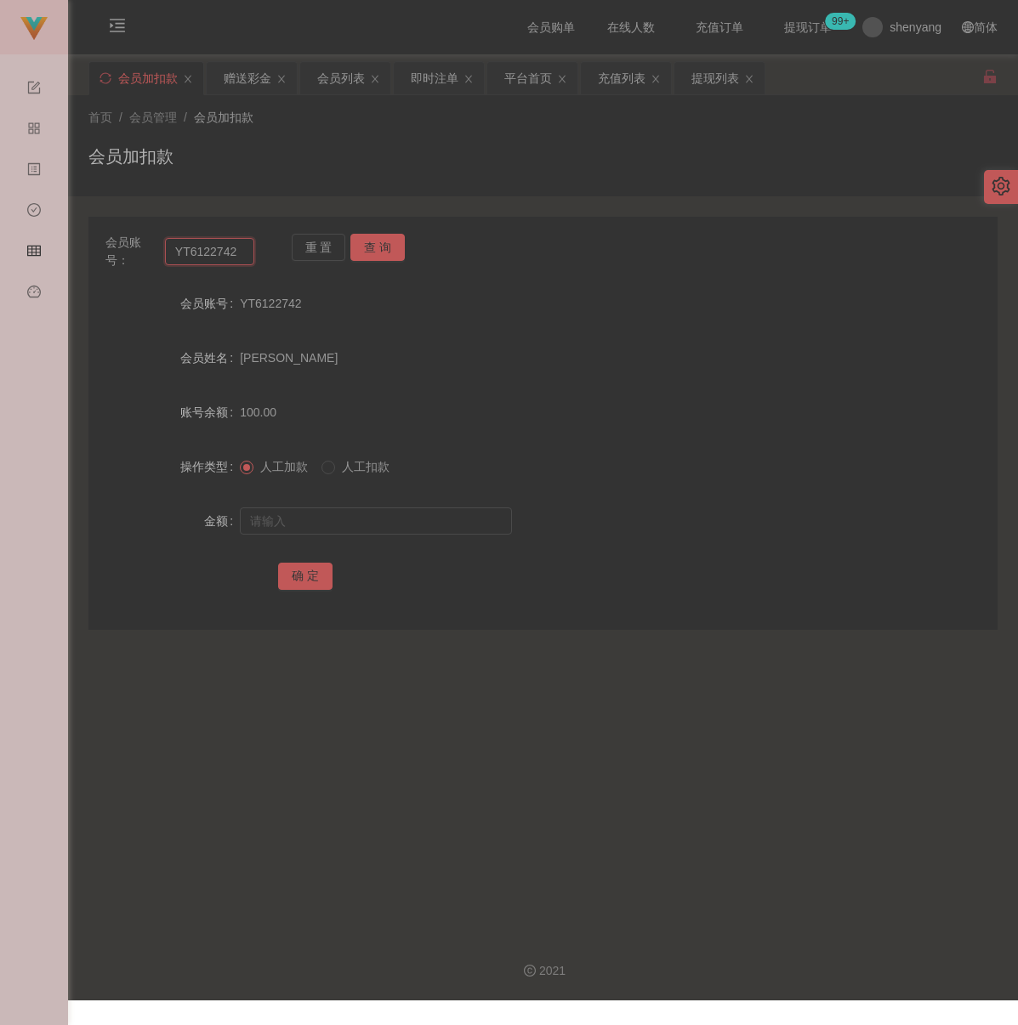
click at [232, 248] on input "YT6122742" at bounding box center [209, 251] width 89 height 27
paste input "Chris7788"
type input "Chris7788"
click at [367, 237] on button "查 询" at bounding box center [377, 247] width 54 height 27
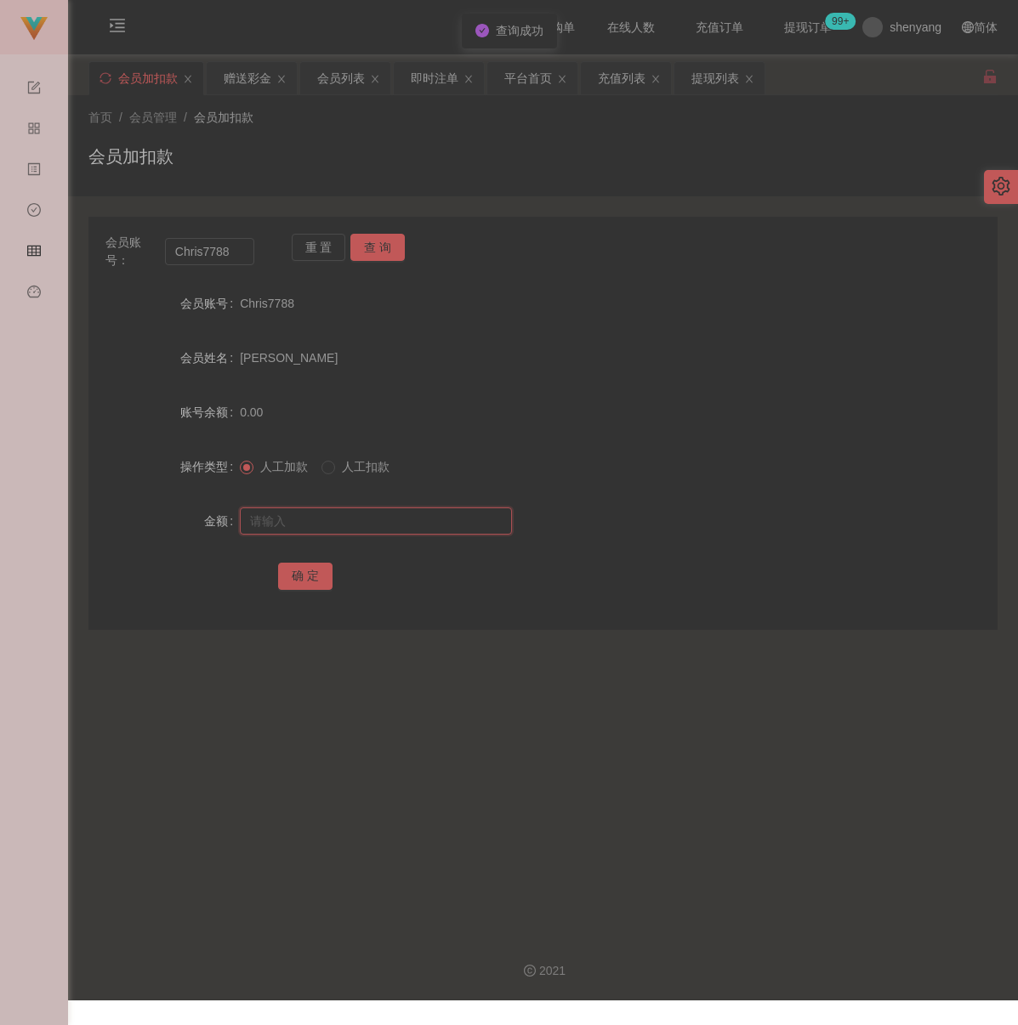
click at [372, 514] on input "text" at bounding box center [376, 521] width 272 height 27
drag, startPoint x: 429, startPoint y: 519, endPoint x: 418, endPoint y: 521, distance: 11.3
click at [429, 519] on input "text" at bounding box center [376, 521] width 272 height 27
paste input "100"
type input "100"
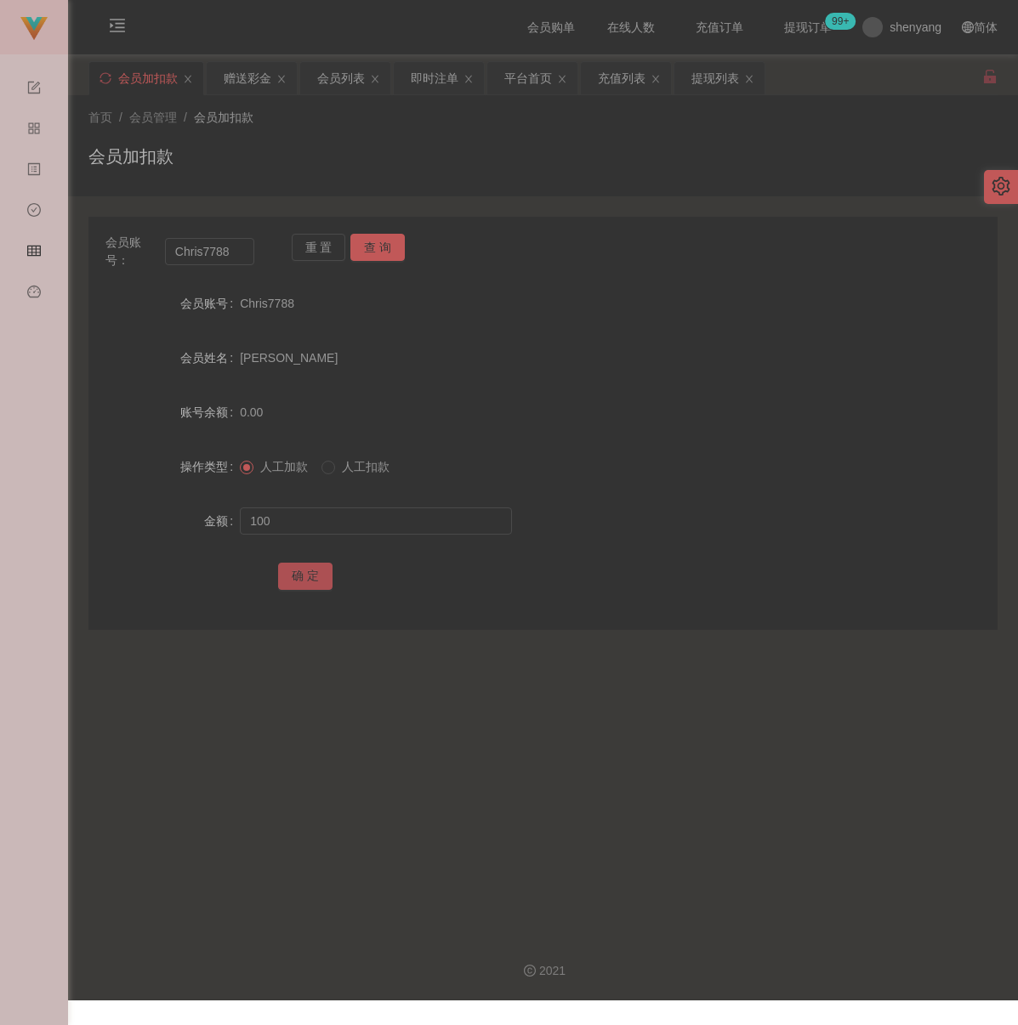
click at [325, 566] on button "确 定" at bounding box center [305, 576] width 54 height 27
